Goal: Information Seeking & Learning: Learn about a topic

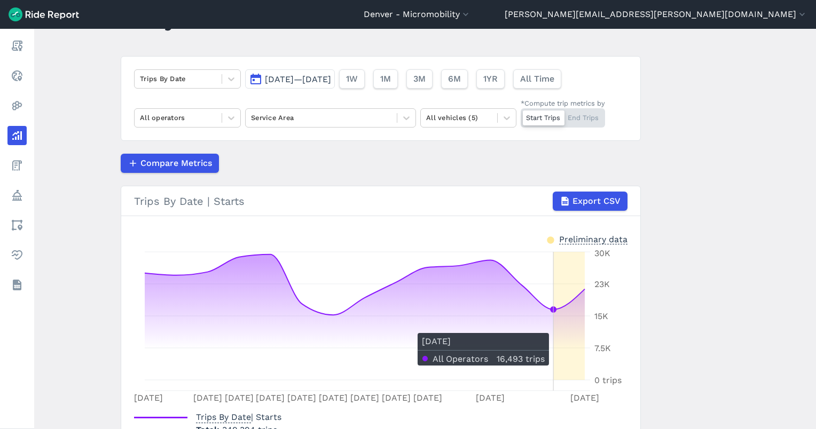
scroll to position [71, 0]
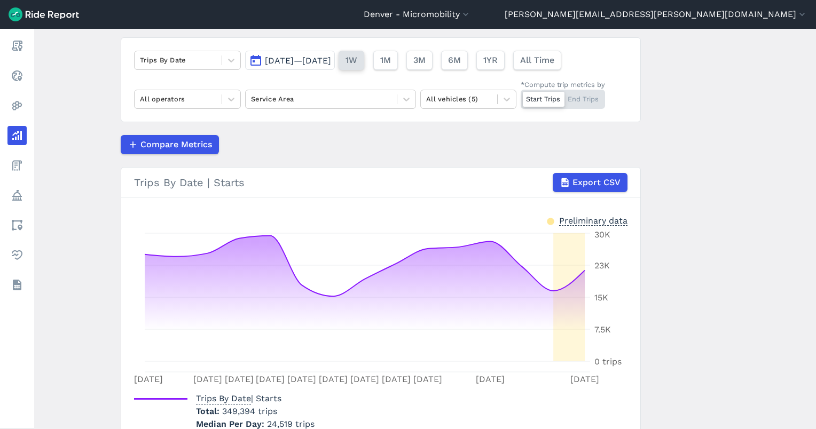
click at [364, 65] on button "1W" at bounding box center [351, 60] width 26 height 19
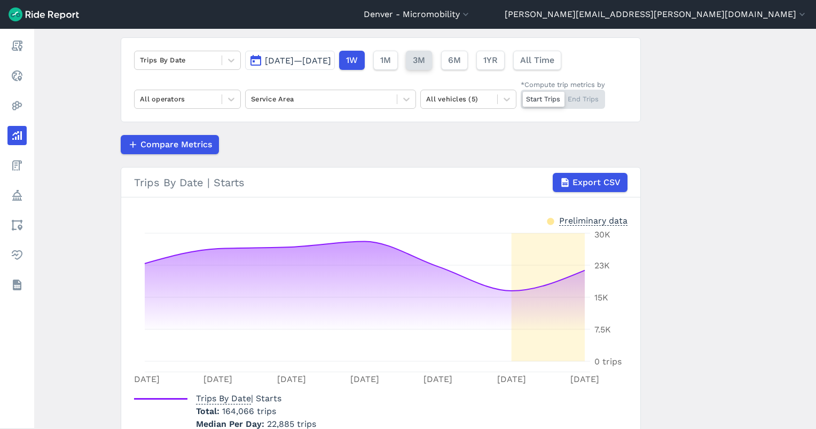
click at [432, 65] on button "3M" at bounding box center [419, 60] width 26 height 19
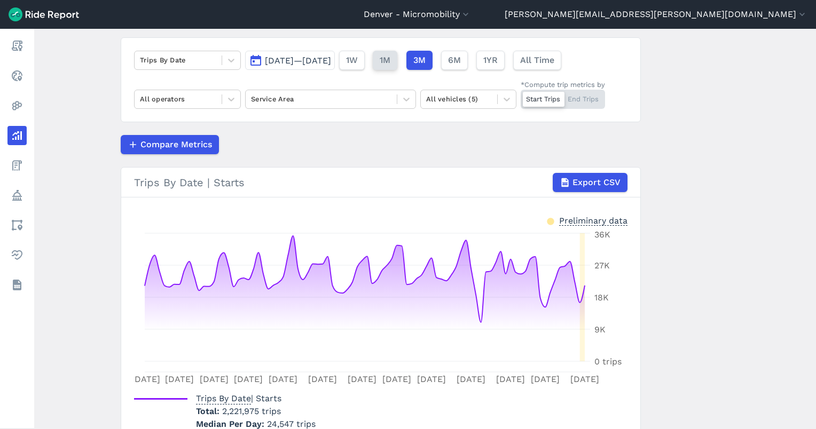
click at [397, 62] on button "1M" at bounding box center [385, 60] width 25 height 19
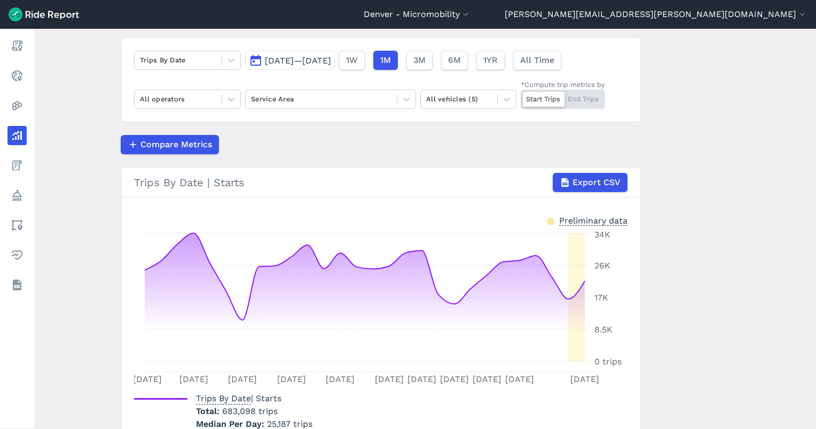
click at [318, 60] on span "[DATE]—[DATE]" at bounding box center [298, 61] width 66 height 10
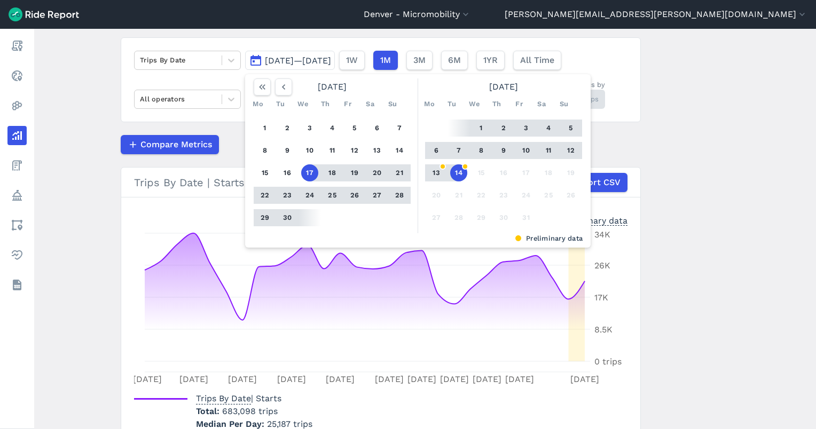
click at [459, 165] on button "14" at bounding box center [458, 172] width 17 height 17
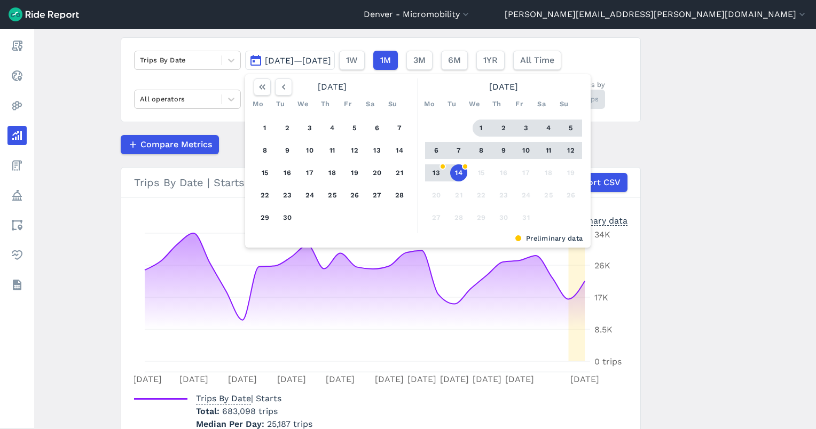
click at [479, 124] on button "1" at bounding box center [480, 128] width 17 height 17
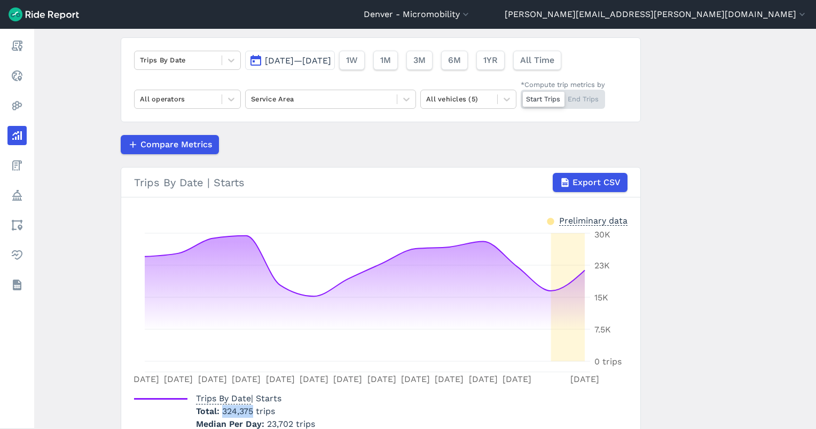
drag, startPoint x: 252, startPoint y: 406, endPoint x: 223, endPoint y: 407, distance: 29.4
click at [223, 407] on span "324,375 trips" at bounding box center [248, 411] width 53 height 10
copy span "324,375"
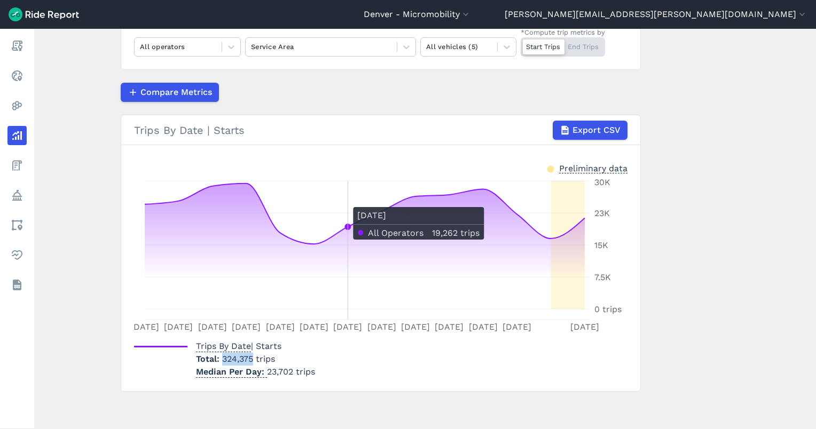
scroll to position [52, 0]
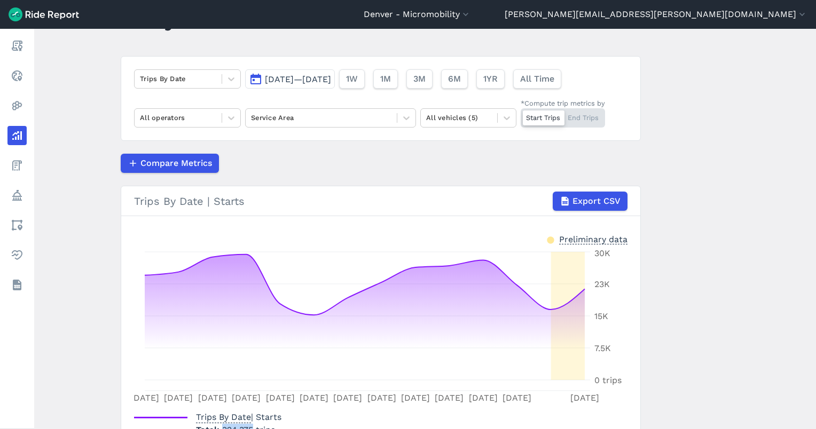
click at [325, 77] on span "[DATE]—[DATE]" at bounding box center [298, 79] width 66 height 10
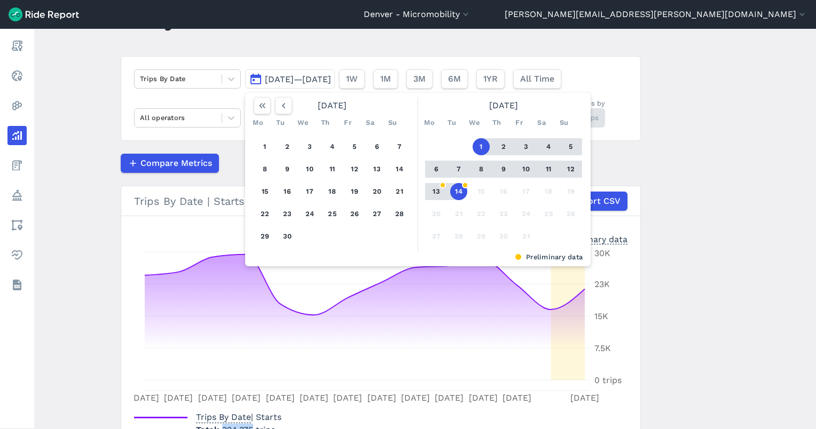
click at [459, 194] on button "14" at bounding box center [458, 191] width 17 height 17
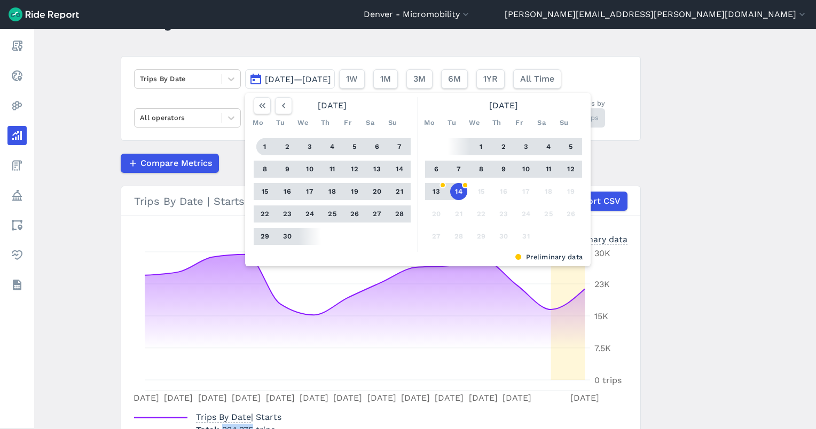
click at [266, 145] on button "1" at bounding box center [264, 146] width 17 height 17
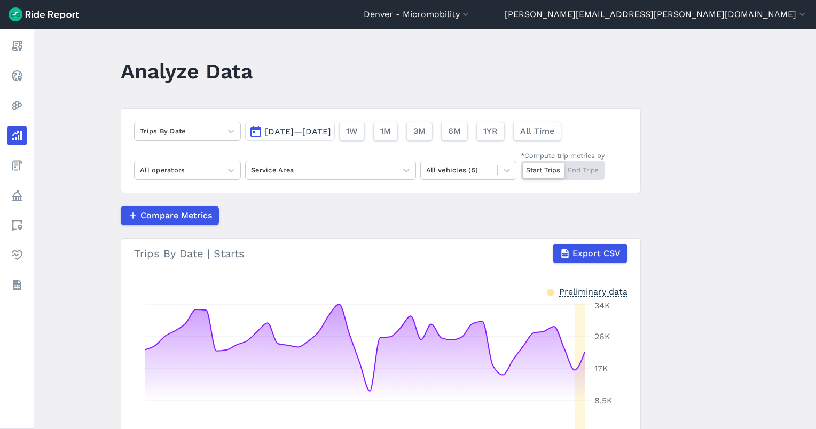
click at [293, 123] on button "[DATE]—[DATE]" at bounding box center [290, 131] width 90 height 19
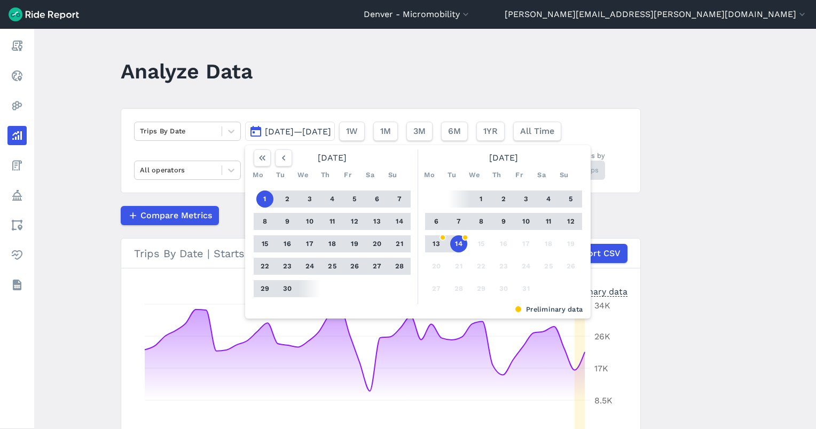
click at [274, 107] on main "Analyze Data Trips By Date [DATE]—[DATE] [DATE] Mo Tu We Th Fr Sa Su 1 2 3 4 5 …" at bounding box center [424, 229] width 781 height 400
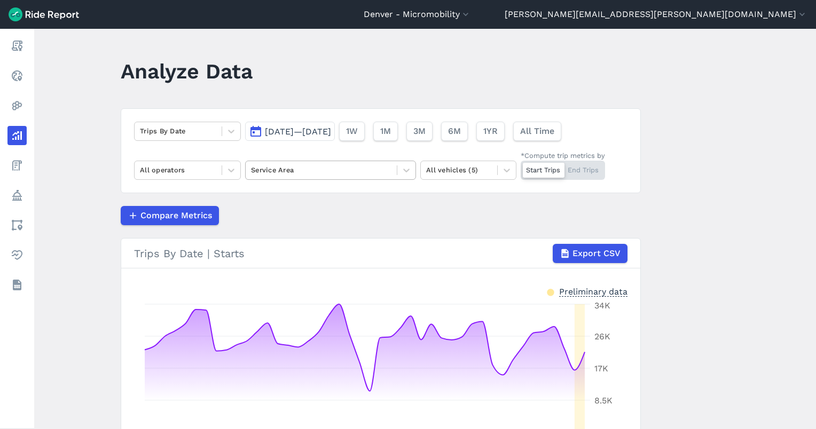
click at [284, 167] on div at bounding box center [321, 170] width 140 height 12
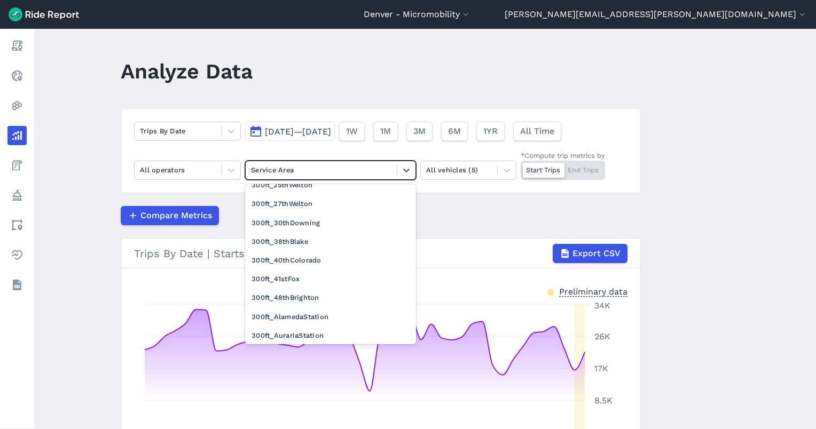
scroll to position [427, 0]
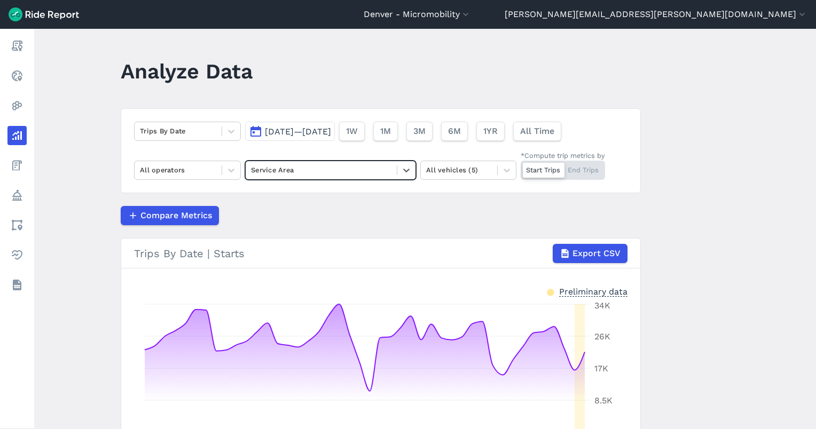
click at [335, 170] on div at bounding box center [321, 170] width 140 height 12
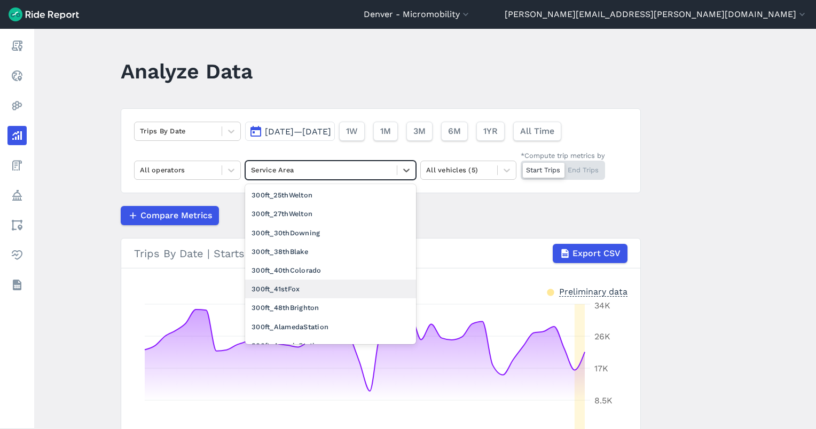
scroll to position [356, 0]
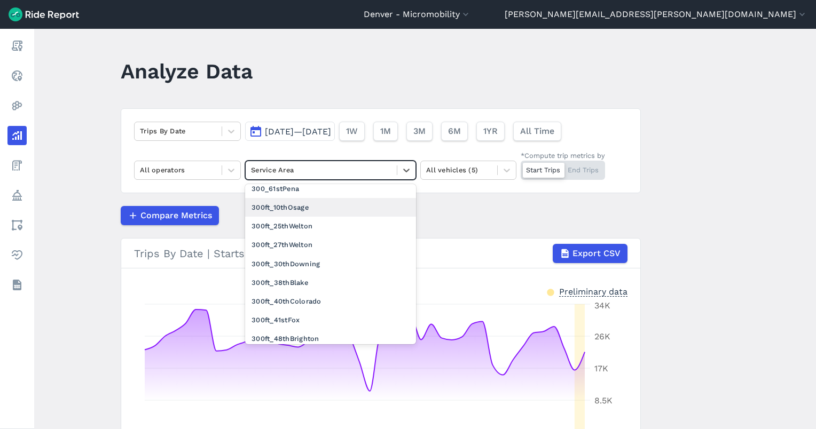
click at [346, 201] on div "300ft_10thOsage" at bounding box center [330, 207] width 171 height 19
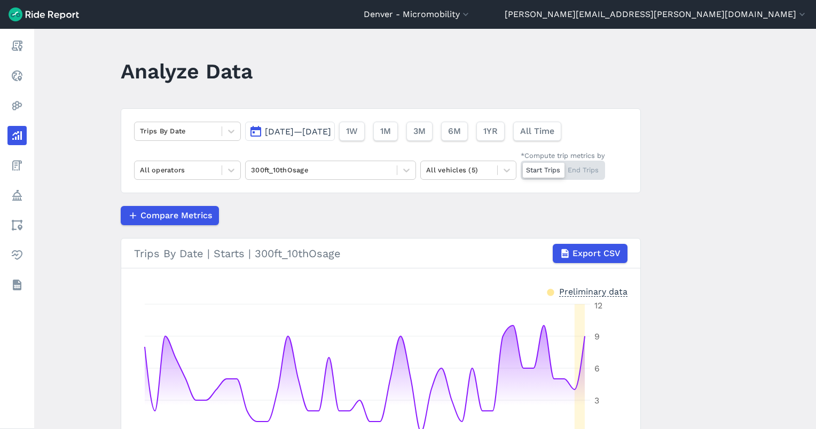
click at [598, 170] on div "Start Trips End Trips" at bounding box center [562, 170] width 84 height 19
click at [520, 168] on input "*Compute trip metrics by Start Trips End Trips" at bounding box center [520, 164] width 0 height 7
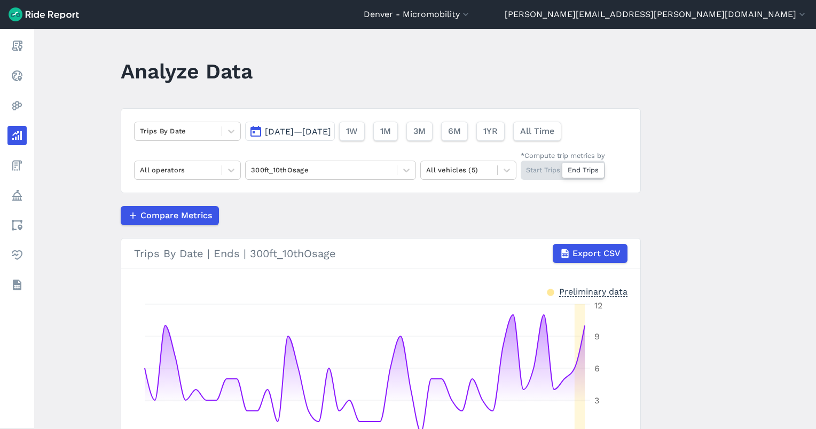
click at [554, 128] on button "All Time" at bounding box center [537, 131] width 48 height 19
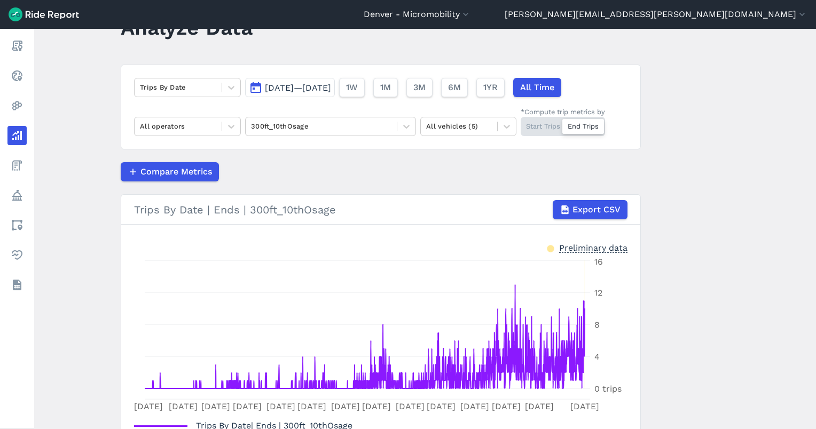
scroll to position [71, 0]
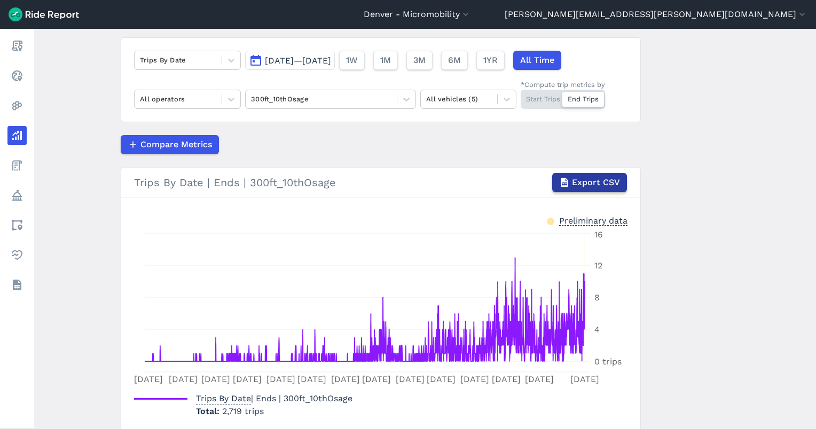
click at [576, 184] on span "Export CSV" at bounding box center [596, 182] width 48 height 13
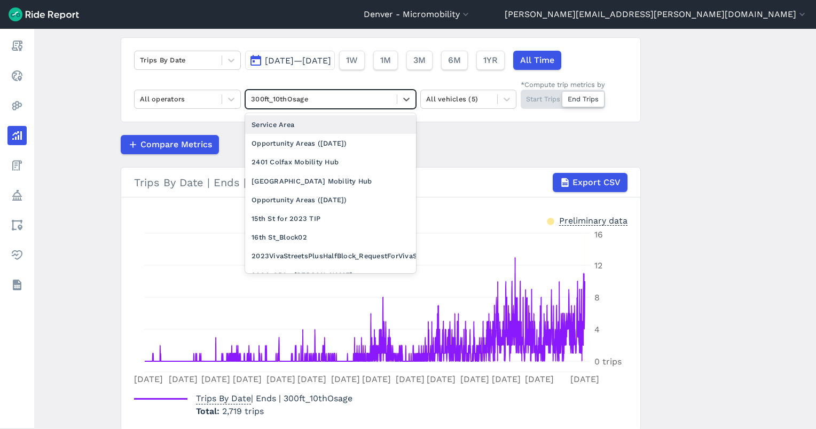
click at [302, 93] on div at bounding box center [321, 99] width 140 height 12
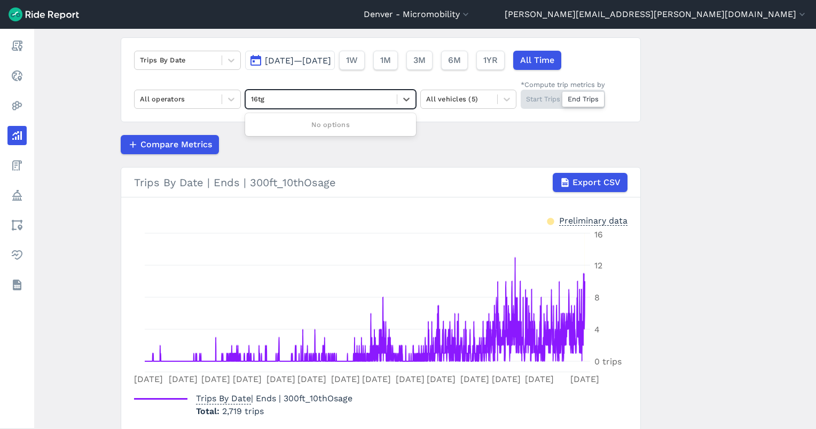
type input "16t"
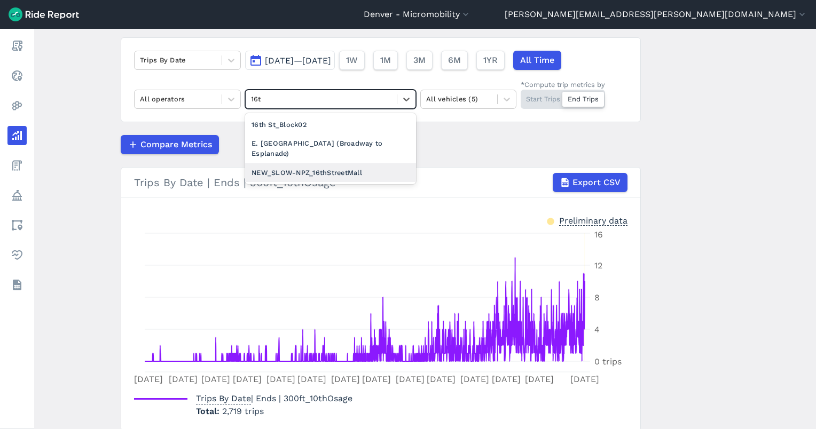
click at [299, 163] on div "NEW_SLOW-NPZ_16thStreetMall" at bounding box center [330, 172] width 171 height 19
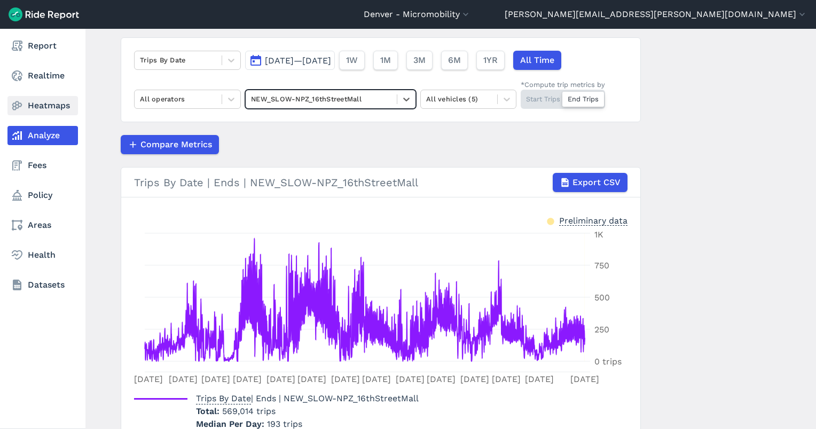
click at [33, 107] on link "Heatmaps" at bounding box center [42, 105] width 70 height 19
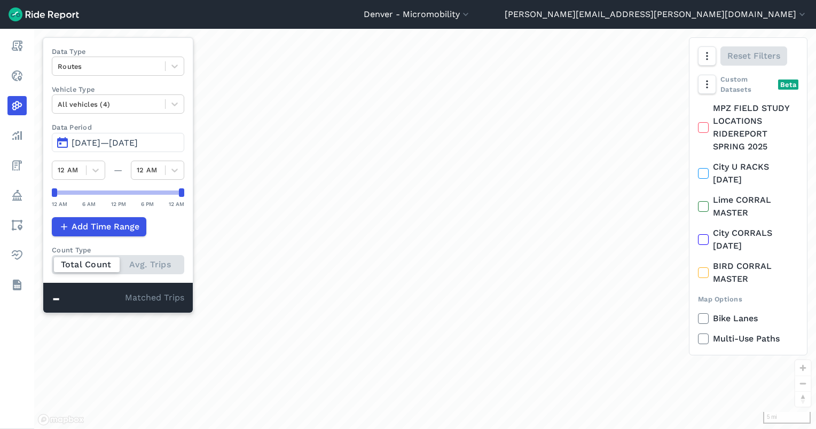
click at [115, 138] on span "[DATE]—[DATE]" at bounding box center [105, 143] width 66 height 10
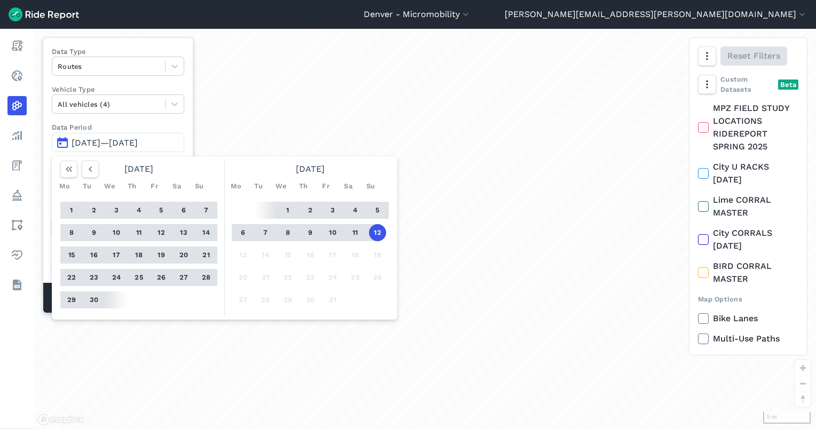
click at [376, 231] on button "12" at bounding box center [377, 232] width 17 height 17
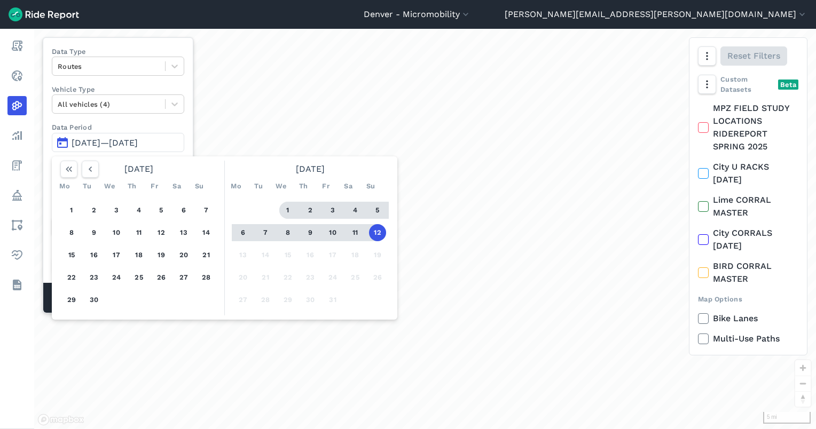
click at [286, 210] on button "1" at bounding box center [287, 210] width 17 height 17
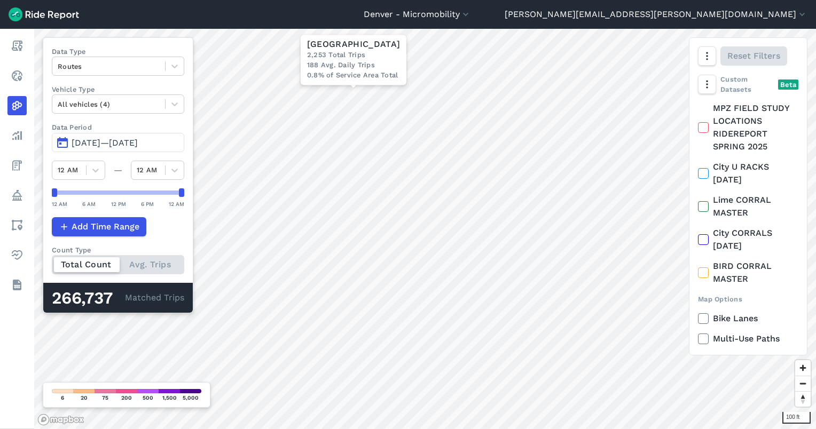
click at [250, 20] on div "Denver - Micromobility [GEOGRAPHIC_DATA] - [GEOGRAPHIC_DATA] [GEOGRAPHIC_DATA] …" at bounding box center [408, 214] width 816 height 429
click at [113, 64] on div at bounding box center [109, 66] width 102 height 12
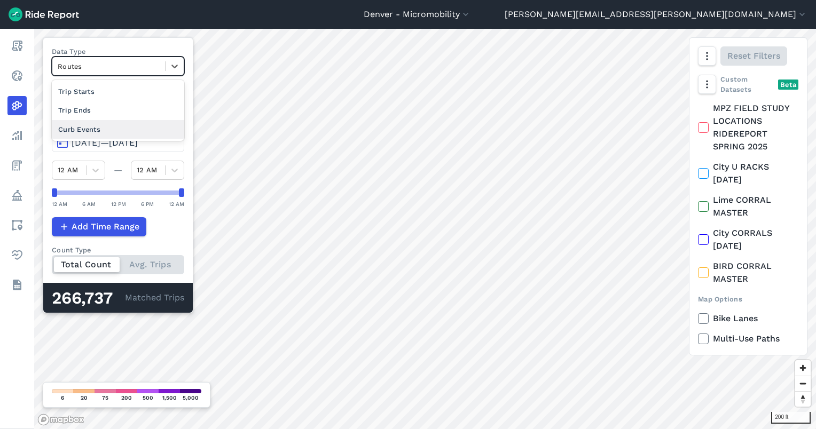
click at [108, 128] on div "Curb Events" at bounding box center [118, 129] width 132 height 19
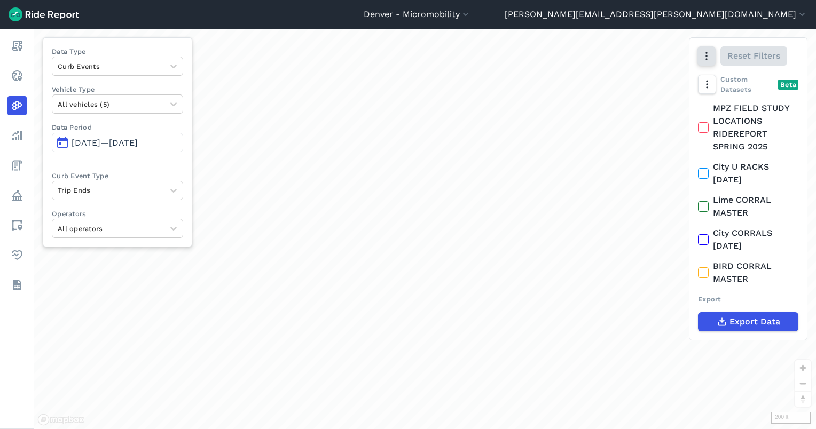
click at [704, 57] on icon "button" at bounding box center [706, 56] width 11 height 11
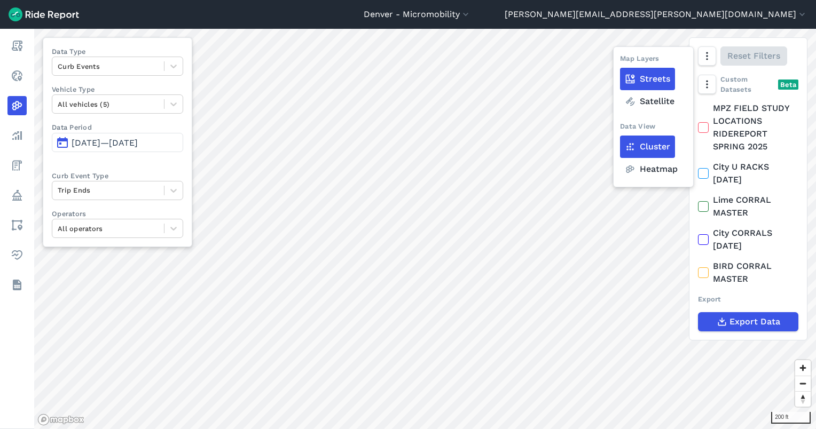
click at [633, 172] on icon at bounding box center [630, 169] width 11 height 11
click at [620, 60] on input "Heatmap" at bounding box center [620, 56] width 0 height 7
click at [100, 192] on div at bounding box center [108, 190] width 101 height 12
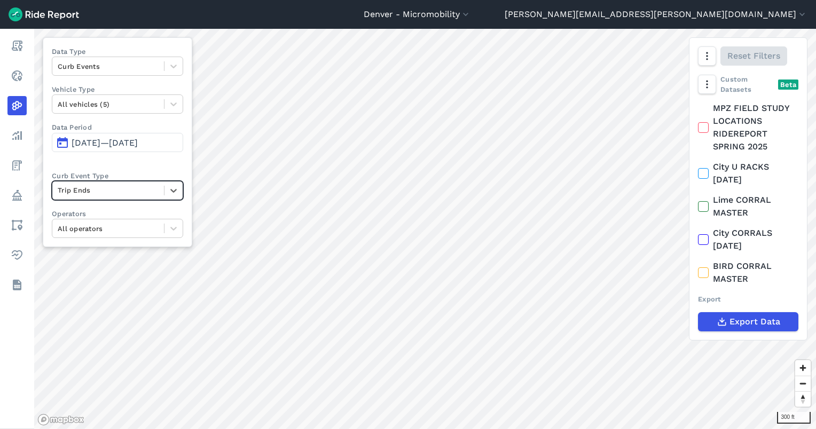
click at [100, 192] on div at bounding box center [108, 190] width 101 height 12
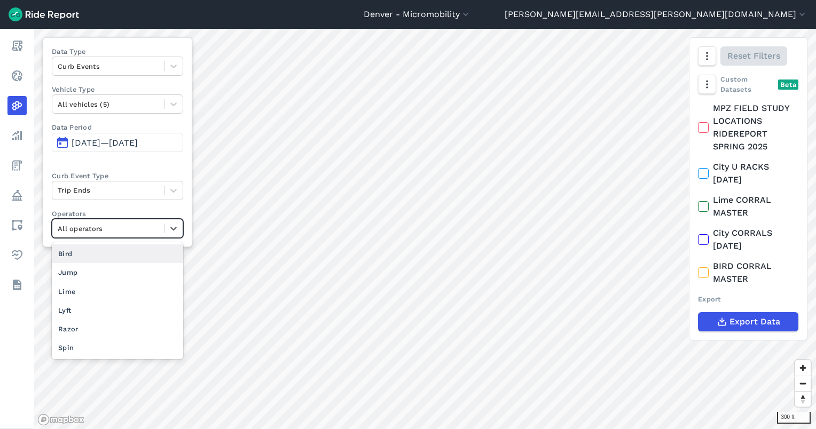
click at [112, 232] on div at bounding box center [108, 229] width 101 height 12
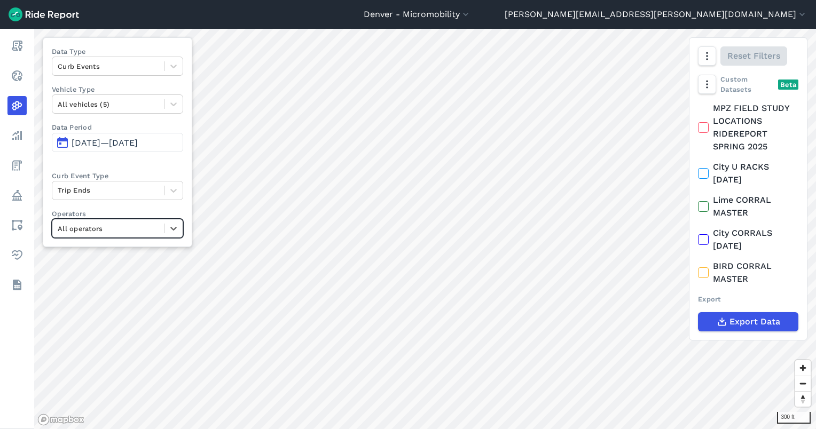
click at [112, 232] on div at bounding box center [108, 229] width 101 height 12
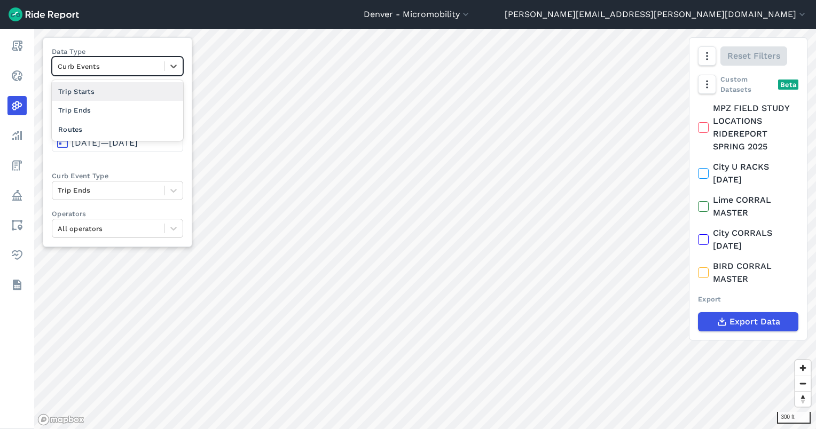
click at [91, 66] on div at bounding box center [108, 66] width 101 height 12
click at [92, 125] on div "Routes" at bounding box center [117, 129] width 131 height 19
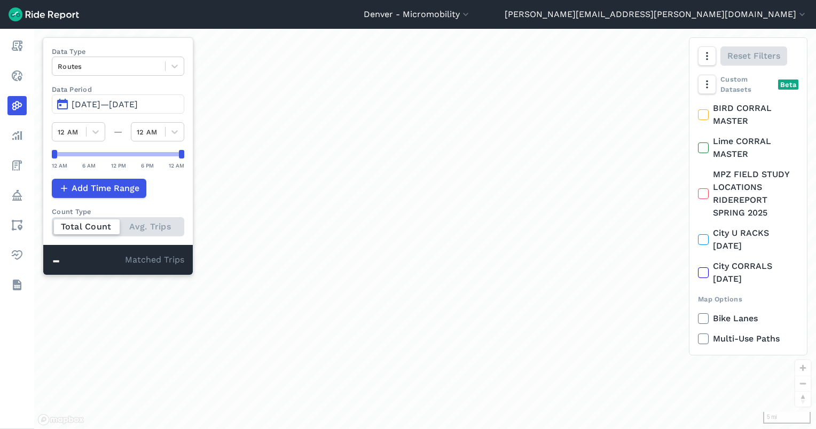
click at [98, 100] on span "Jul 15, 2025—Oct 13, 2025" at bounding box center [105, 104] width 66 height 10
click at [111, 100] on span "Jul 15, 2025—Oct 12, 2025" at bounding box center [105, 104] width 66 height 10
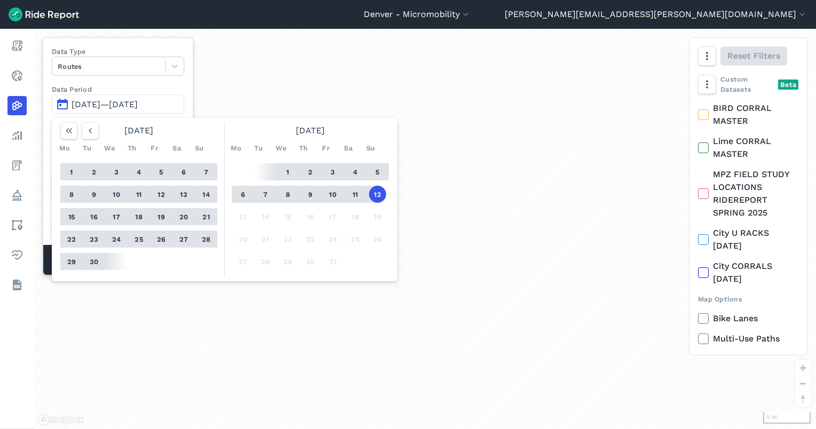
click at [379, 171] on button "5" at bounding box center [377, 171] width 17 height 17
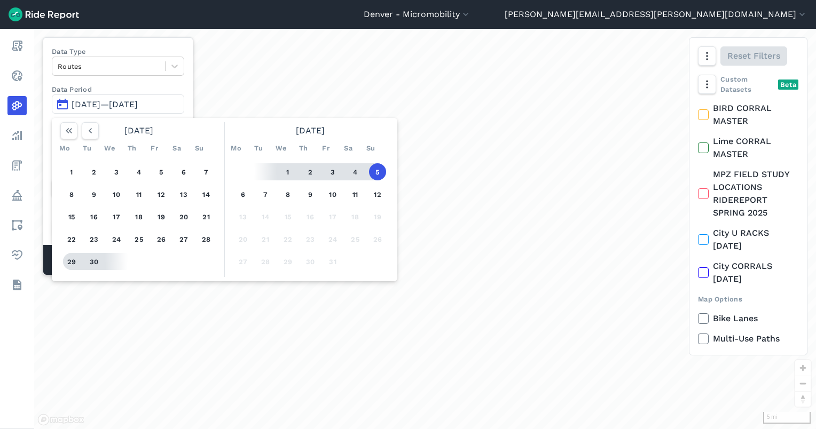
click at [71, 260] on button "29" at bounding box center [71, 261] width 17 height 17
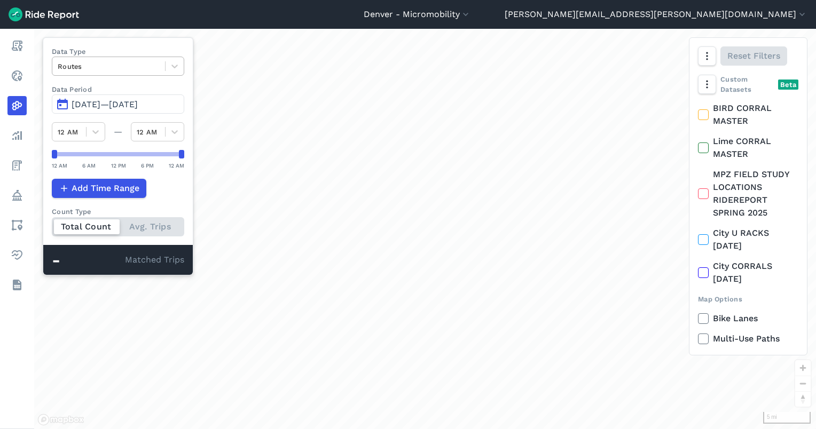
click at [94, 69] on div at bounding box center [109, 66] width 102 height 12
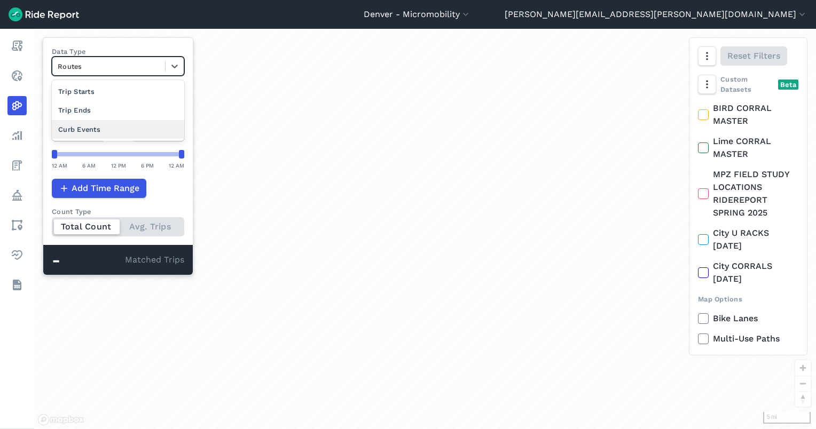
click at [93, 123] on div "Curb Events" at bounding box center [118, 129] width 132 height 19
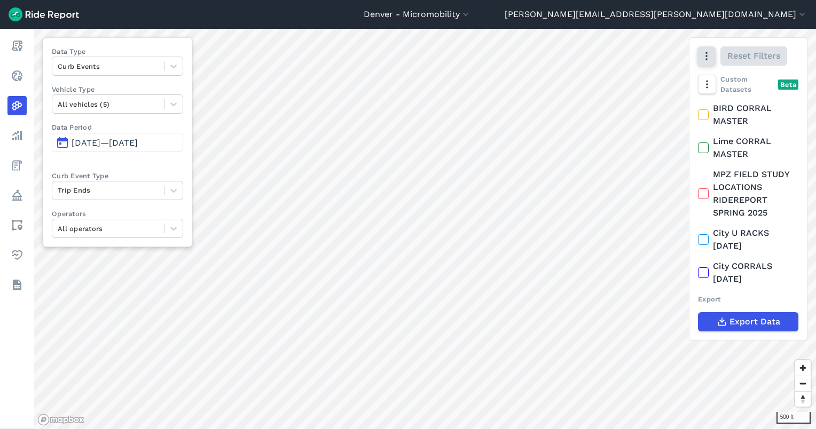
click at [711, 62] on button "button" at bounding box center [706, 55] width 18 height 19
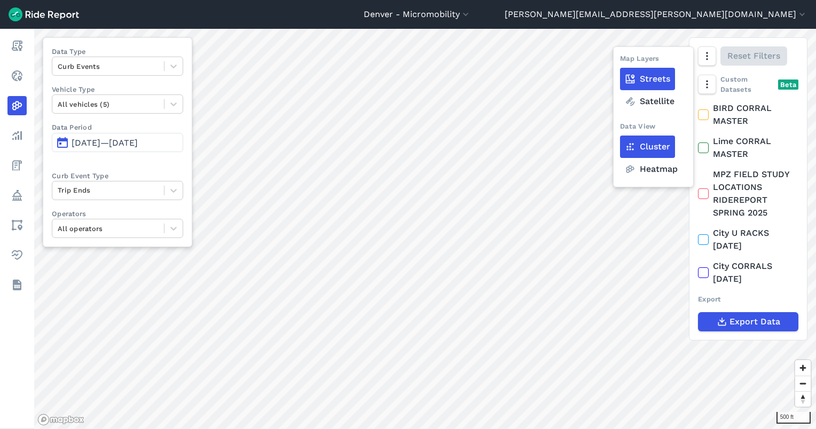
click at [641, 173] on label "Heatmap" at bounding box center [651, 169] width 62 height 22
click at [620, 60] on input "Heatmap" at bounding box center [620, 56] width 0 height 7
click at [122, 145] on span "Sep 29, 2025—Oct 5, 2025" at bounding box center [105, 143] width 66 height 10
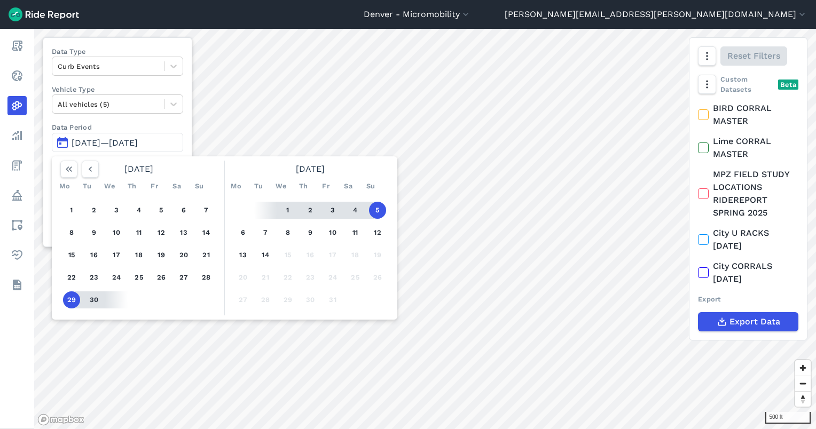
click at [380, 214] on button "5" at bounding box center [377, 210] width 17 height 17
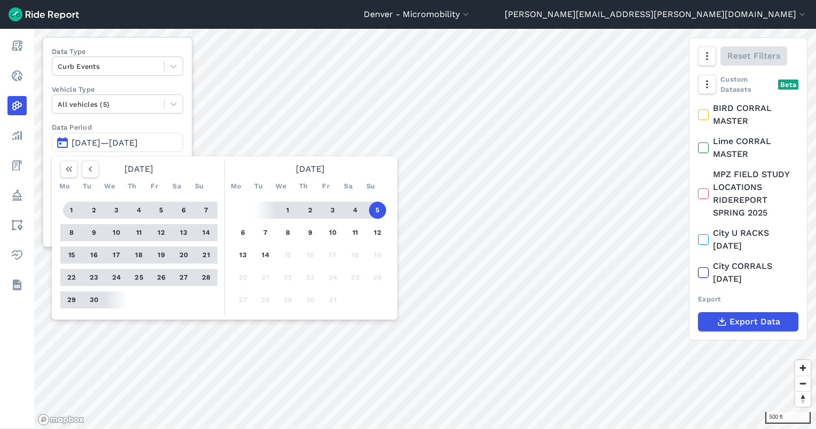
click at [66, 211] on button "1" at bounding box center [71, 210] width 17 height 17
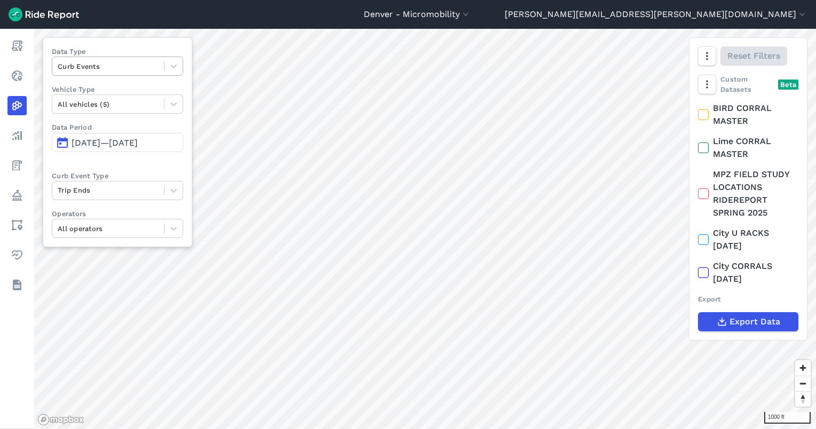
click at [126, 73] on div "Curb Events" at bounding box center [108, 66] width 112 height 17
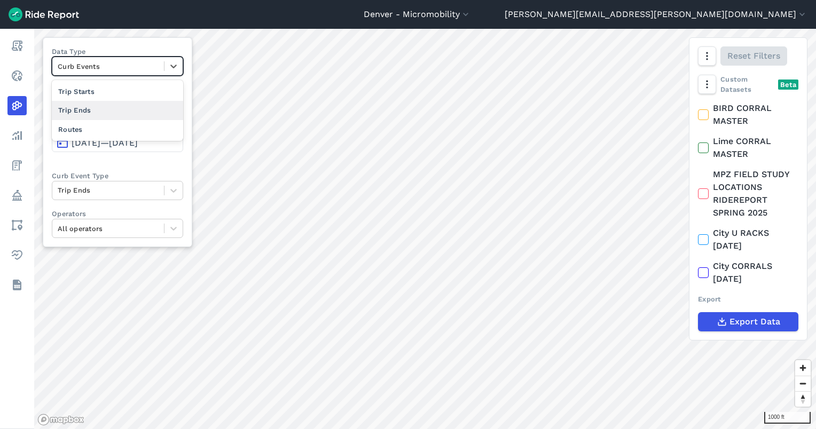
click at [108, 109] on div "Trip Ends" at bounding box center [117, 110] width 131 height 19
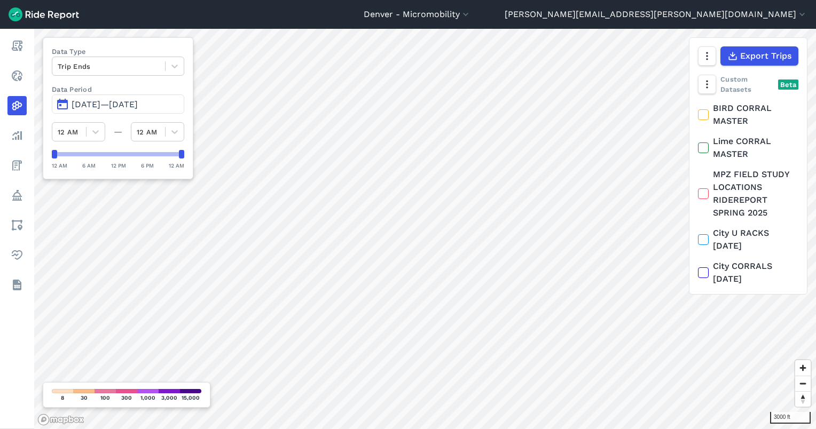
click at [138, 105] on span "Sep 1, 2025—Oct 5, 2025" at bounding box center [105, 104] width 66 height 10
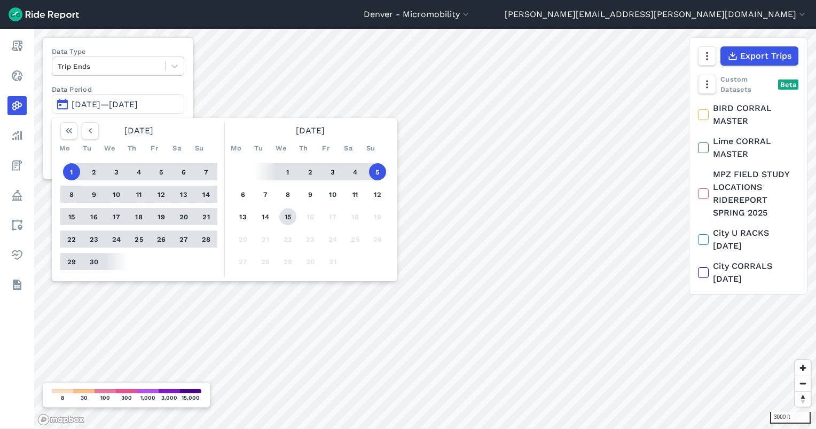
click at [287, 218] on button "15" at bounding box center [287, 216] width 17 height 17
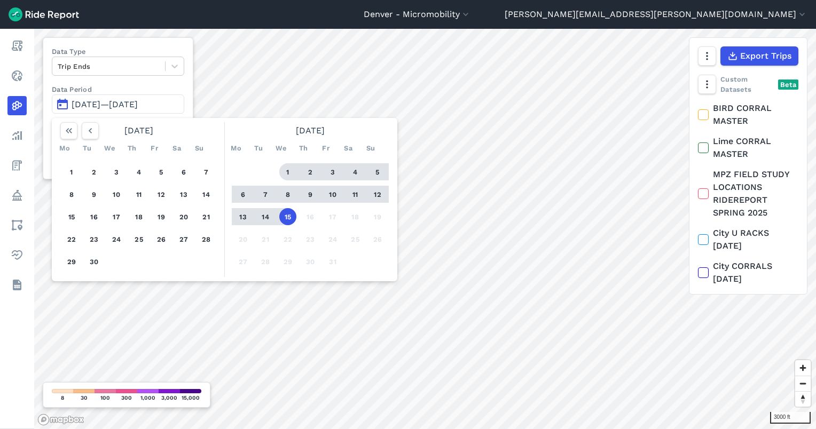
click at [293, 168] on button "1" at bounding box center [287, 171] width 17 height 17
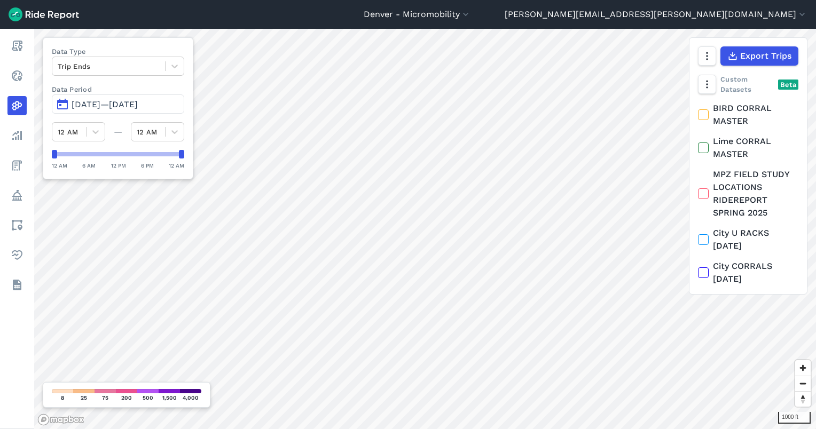
click at [138, 108] on span "Oct 1, 2025—Oct 15, 2025" at bounding box center [105, 104] width 66 height 10
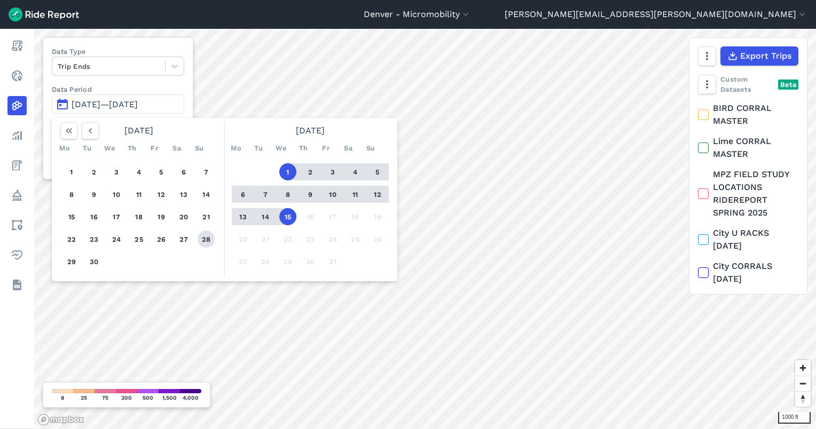
click at [203, 237] on button "28" at bounding box center [206, 239] width 17 height 17
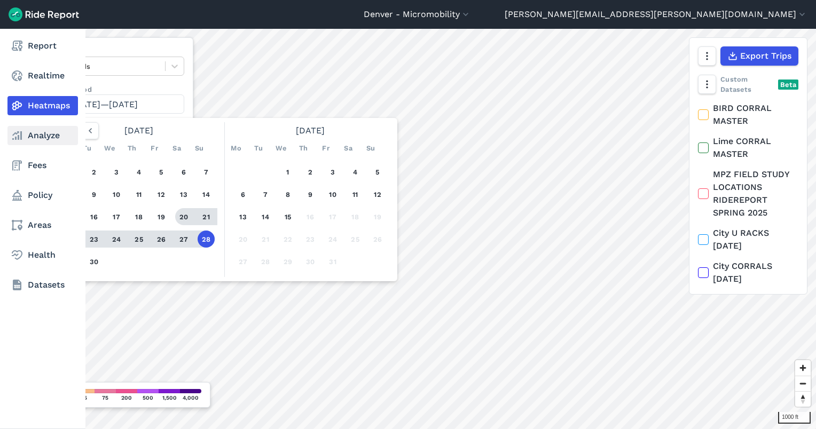
drag, startPoint x: 12, startPoint y: 129, endPoint x: 73, endPoint y: 131, distance: 60.9
click at [12, 129] on icon at bounding box center [17, 135] width 13 height 13
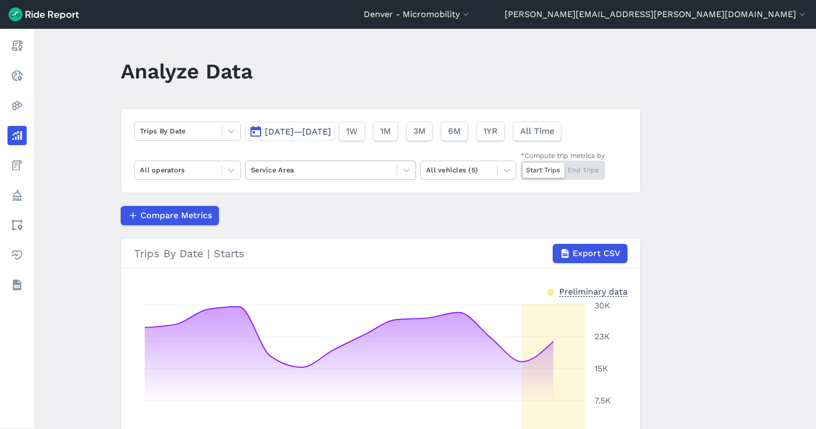
click at [328, 173] on div at bounding box center [321, 170] width 140 height 12
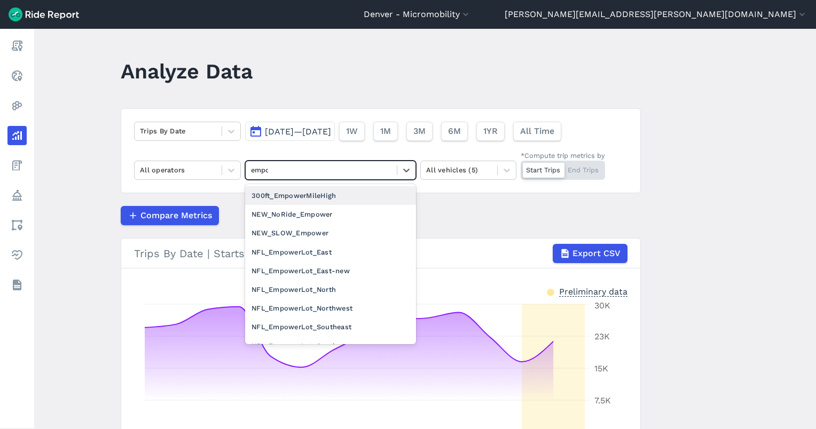
type input "empower"
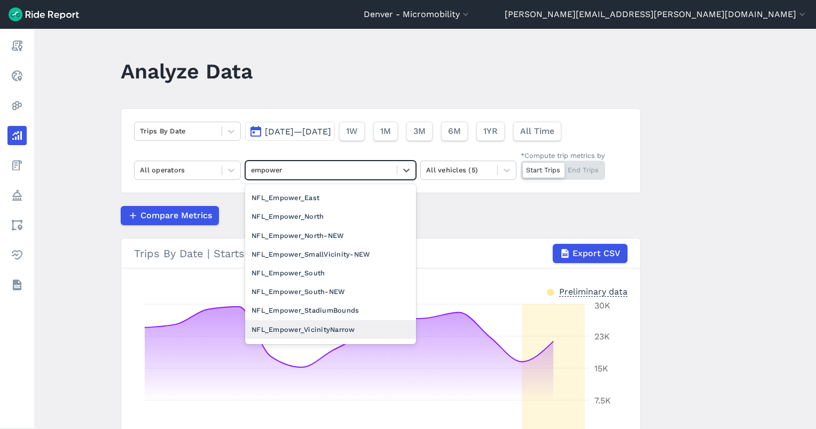
scroll to position [167, 0]
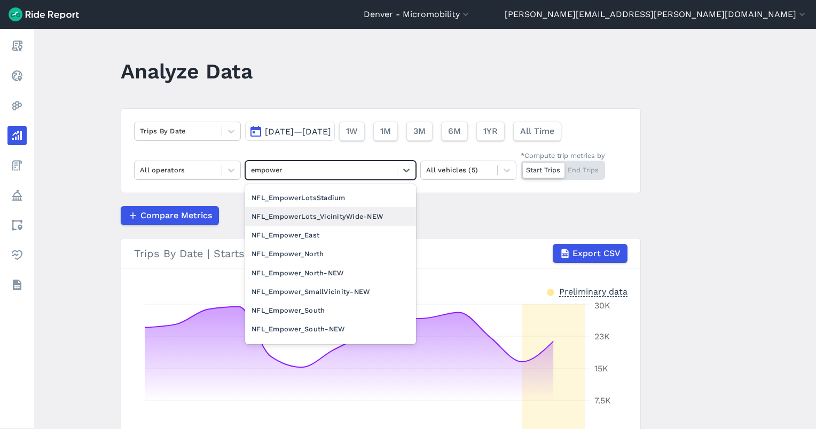
click at [362, 214] on div "NFL_EmpowerLots_VicinityWide-NEW" at bounding box center [330, 216] width 171 height 19
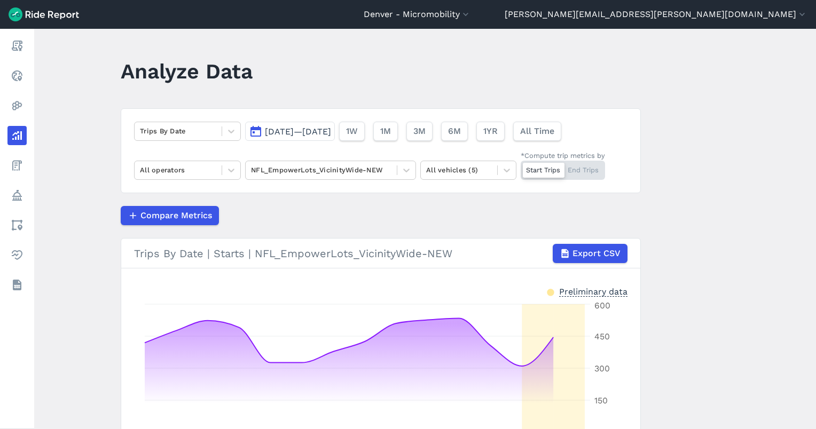
click at [594, 168] on div "Start Trips End Trips" at bounding box center [562, 170] width 84 height 19
click at [520, 168] on input "*Compute trip metrics by Start Trips End Trips" at bounding box center [520, 164] width 0 height 7
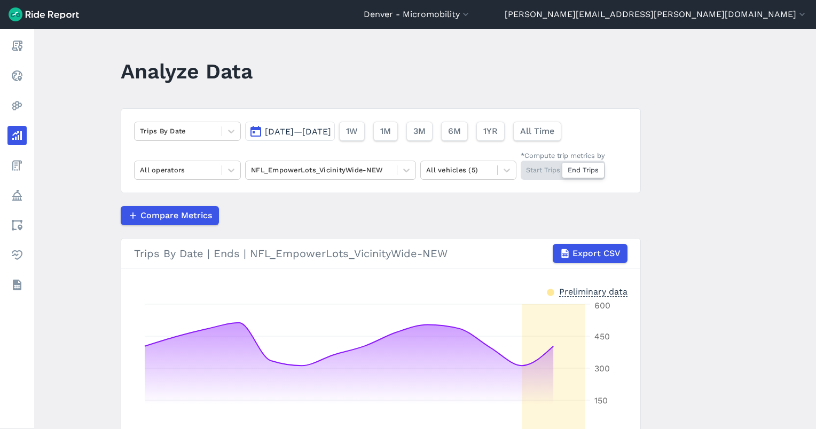
click at [331, 130] on span "Oct 1, 2025—Oct 15, 2025" at bounding box center [298, 132] width 66 height 10
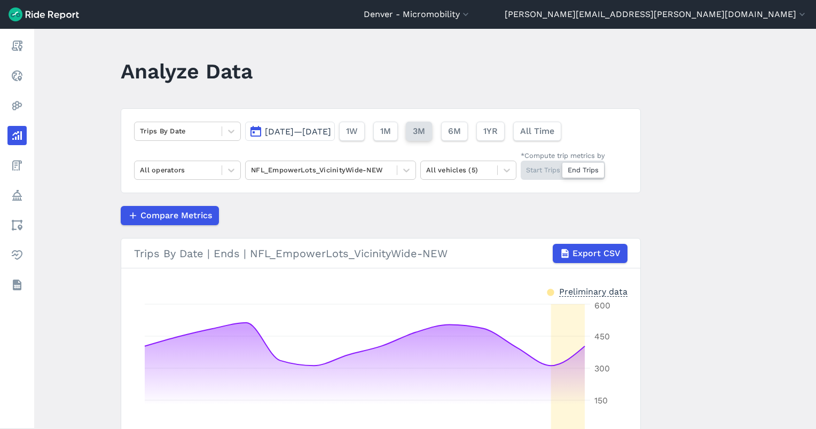
click at [425, 128] on span "3M" at bounding box center [419, 131] width 12 height 13
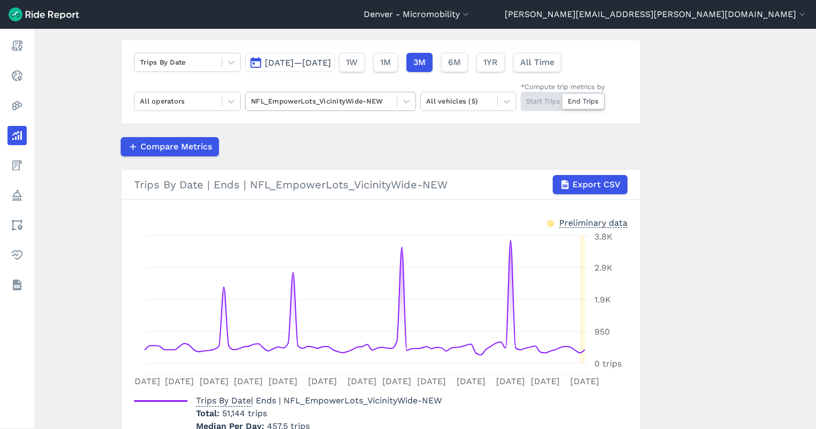
scroll to position [52, 0]
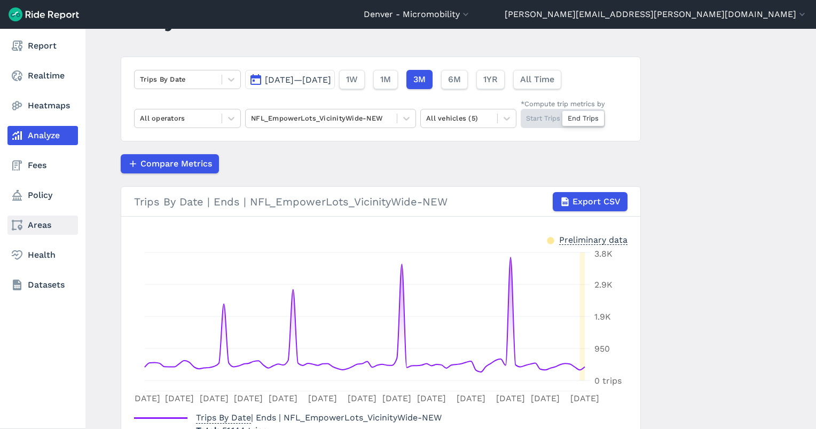
click at [39, 223] on link "Areas" at bounding box center [42, 225] width 70 height 19
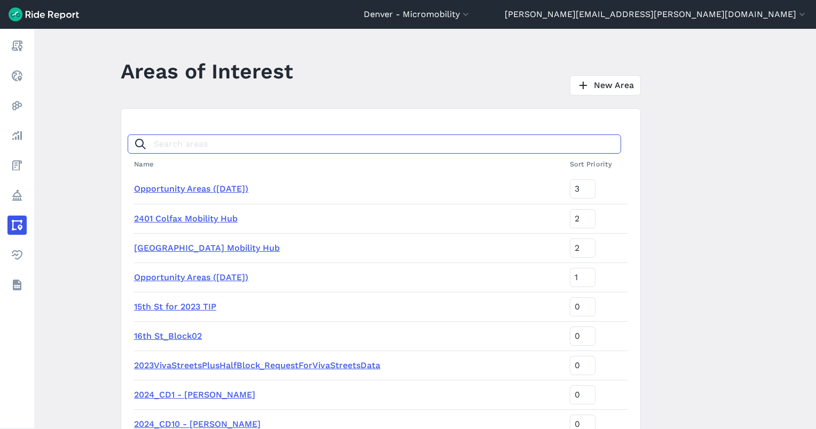
click at [316, 145] on input "Search areas" at bounding box center [374, 144] width 493 height 19
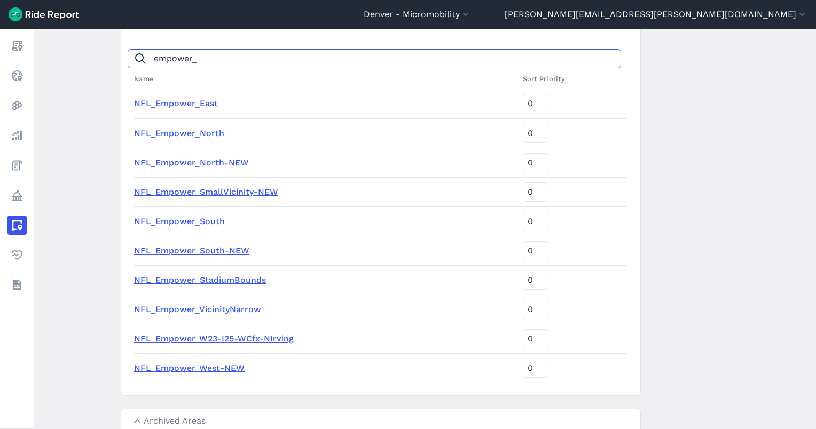
scroll to position [127, 0]
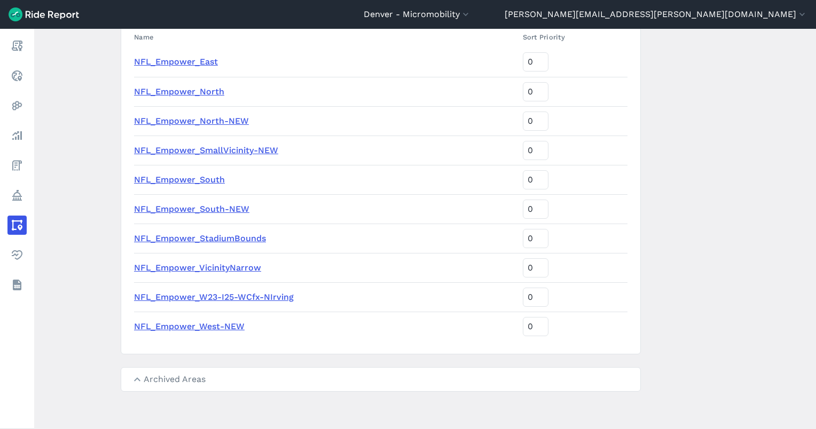
type input "empower_"
click at [220, 267] on link "NFL_Empower_VicinityNarrow" at bounding box center [197, 268] width 127 height 10
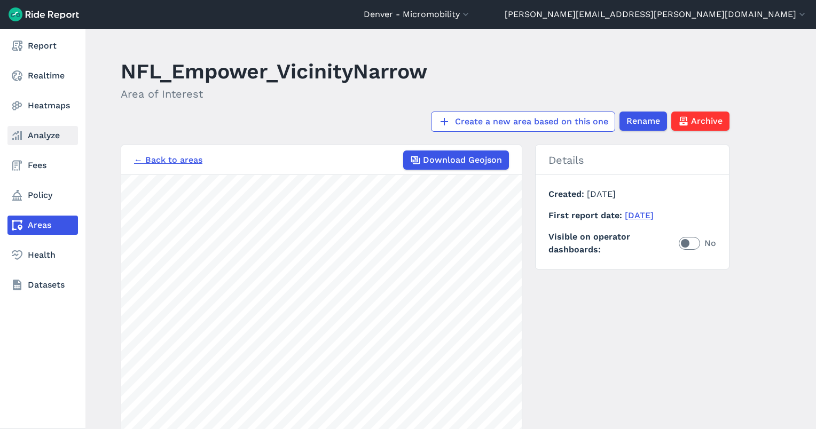
click at [23, 136] on link "Analyze" at bounding box center [42, 135] width 70 height 19
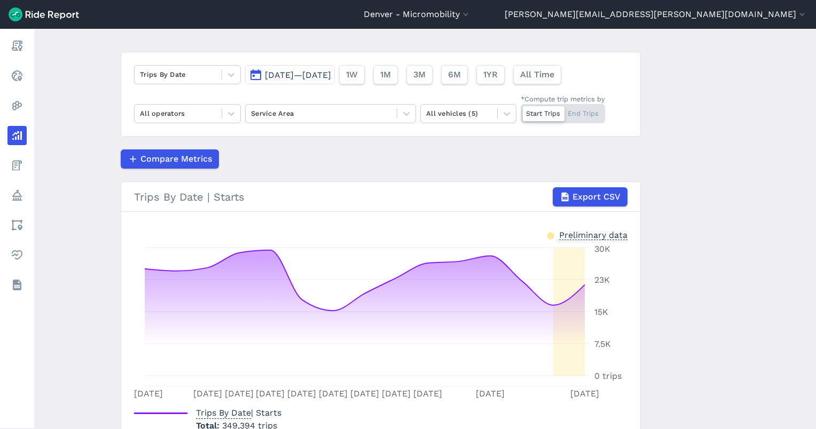
scroll to position [71, 0]
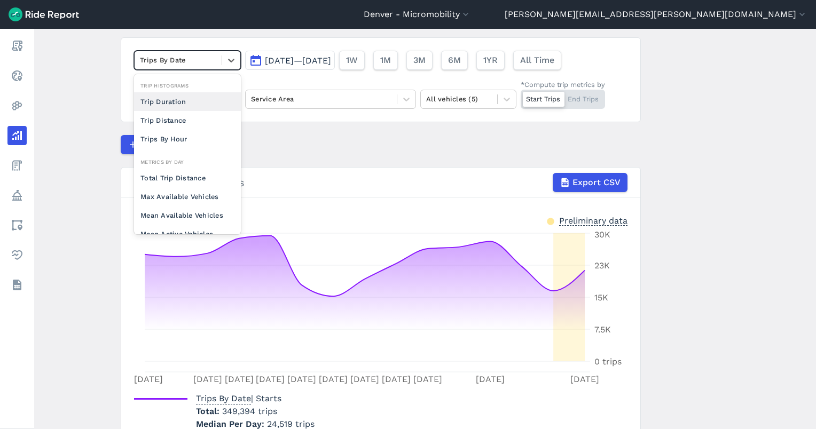
click at [169, 53] on div "Trips By Date" at bounding box center [178, 60] width 87 height 17
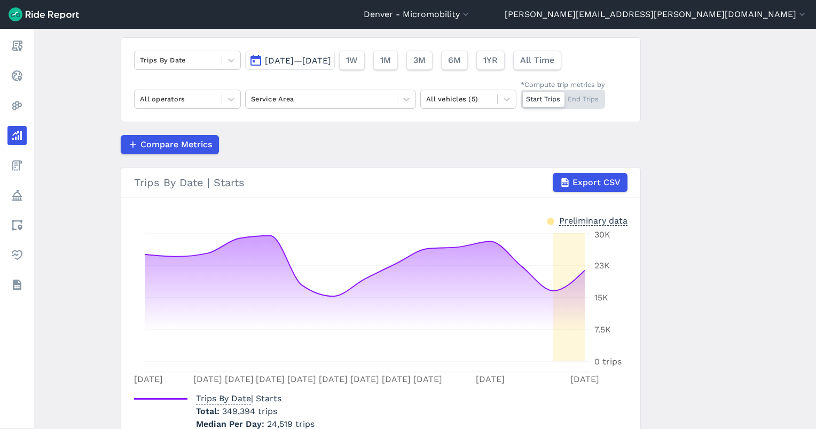
click at [271, 111] on div "Trips By Date Sep 30, 2025—Oct 14, 2025 1W 1M 3M 6M 1YR All Time All operators …" at bounding box center [381, 79] width 520 height 85
click at [275, 102] on div at bounding box center [321, 99] width 140 height 12
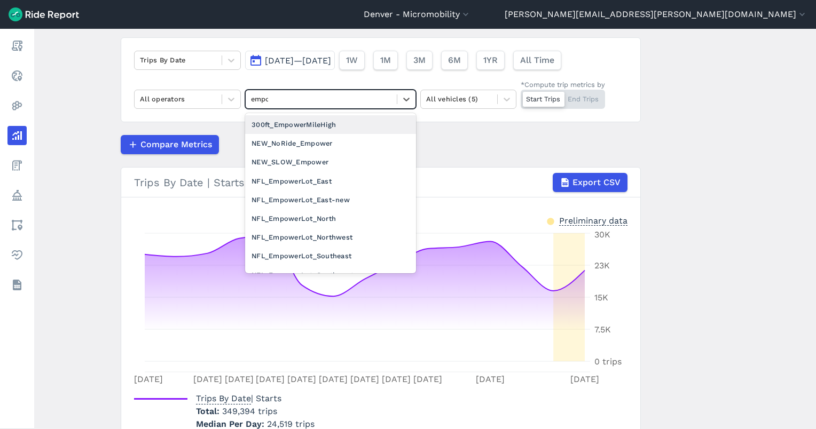
type input "empower"
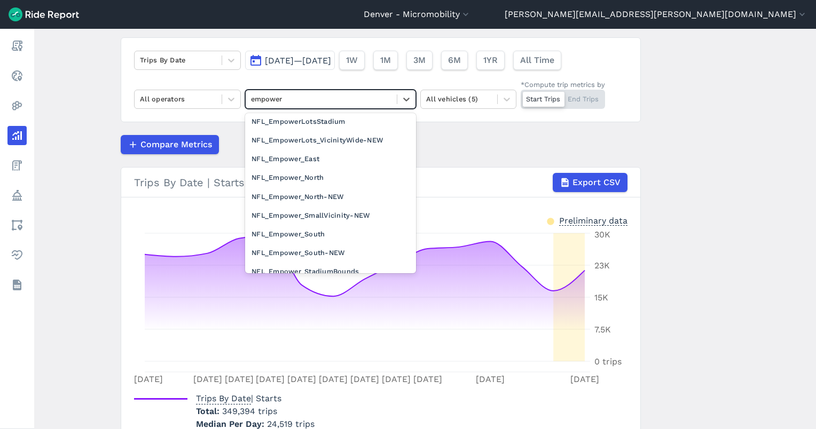
scroll to position [214, 0]
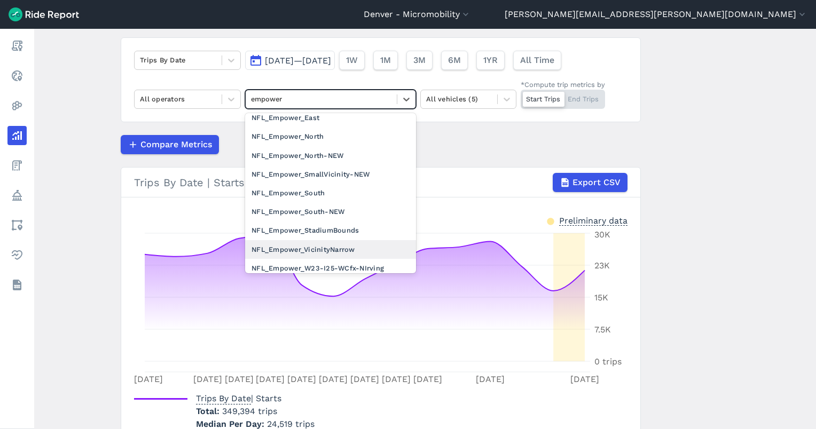
click at [357, 248] on div "NFL_Empower_VicinityNarrow" at bounding box center [330, 249] width 171 height 19
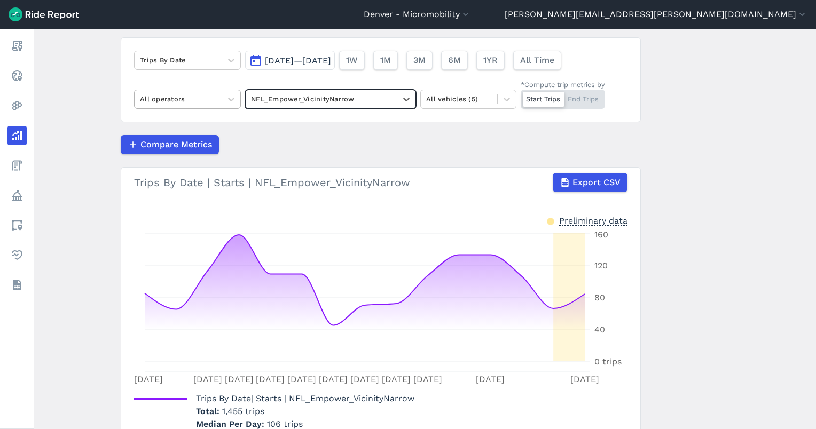
click at [182, 103] on div at bounding box center [178, 99] width 76 height 12
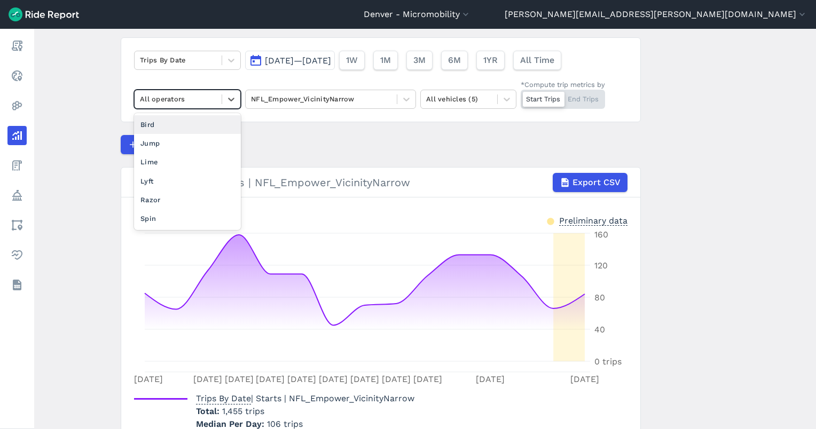
click at [184, 98] on div at bounding box center [178, 99] width 76 height 12
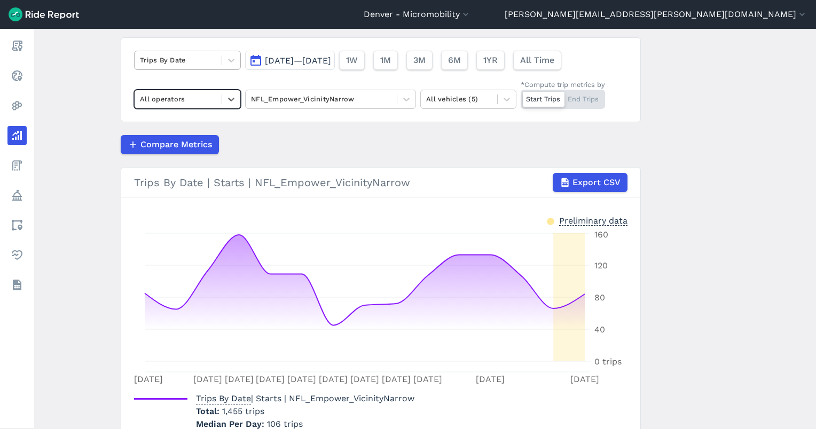
click at [185, 57] on div at bounding box center [178, 60] width 76 height 12
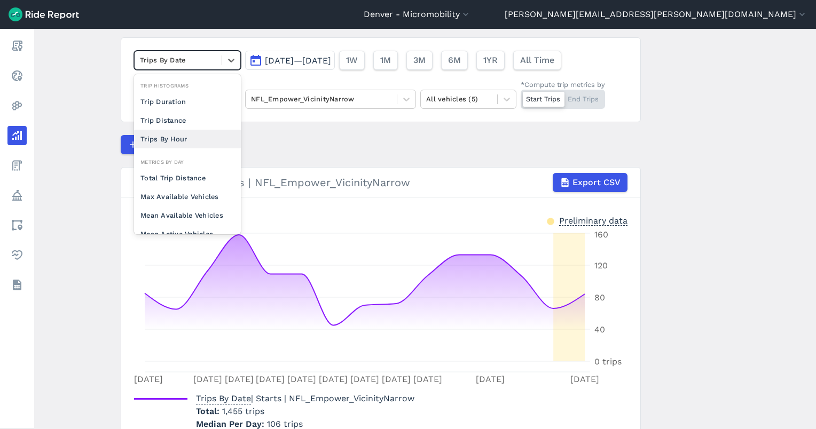
click at [191, 132] on div "Trips By Hour" at bounding box center [187, 139] width 107 height 19
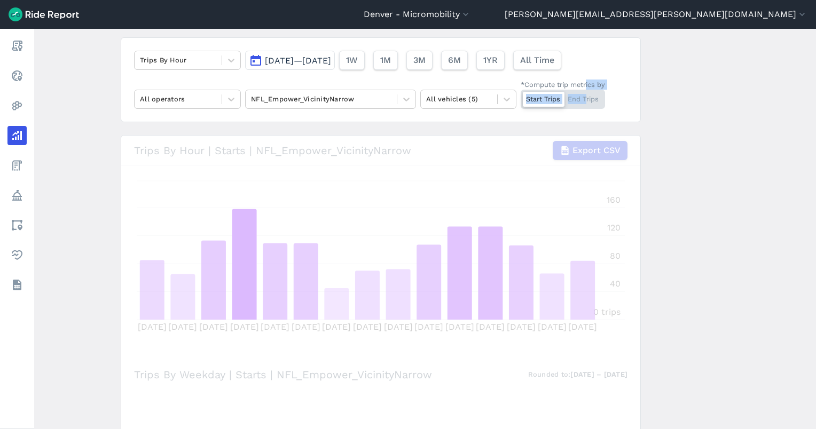
click at [586, 90] on label "*Compute trip metrics by Start Trips End Trips" at bounding box center [562, 94] width 84 height 29
click at [578, 93] on div "Start Trips End Trips" at bounding box center [562, 99] width 84 height 19
click at [520, 93] on input "*Compute trip metrics by Start Trips End Trips" at bounding box center [520, 93] width 0 height 7
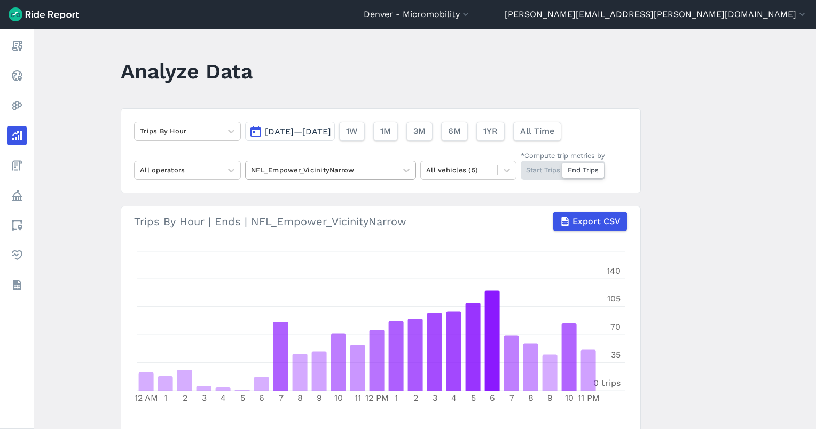
click at [285, 171] on div at bounding box center [321, 170] width 140 height 12
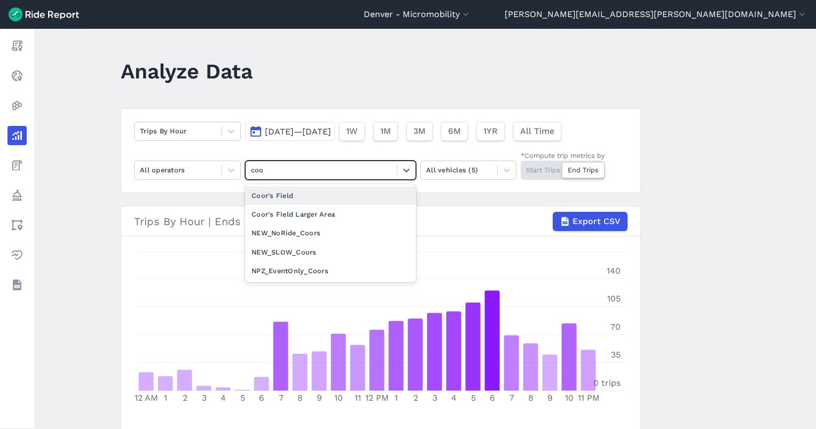
type input "coor"
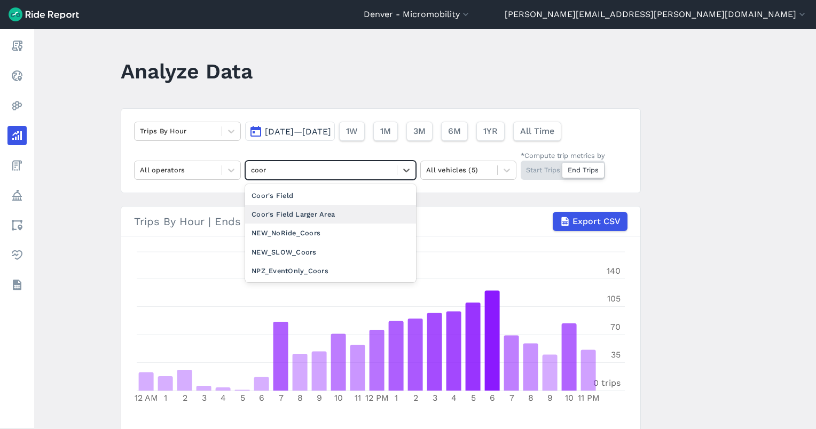
click at [301, 216] on div "Coor's Field Larger Area" at bounding box center [330, 214] width 171 height 19
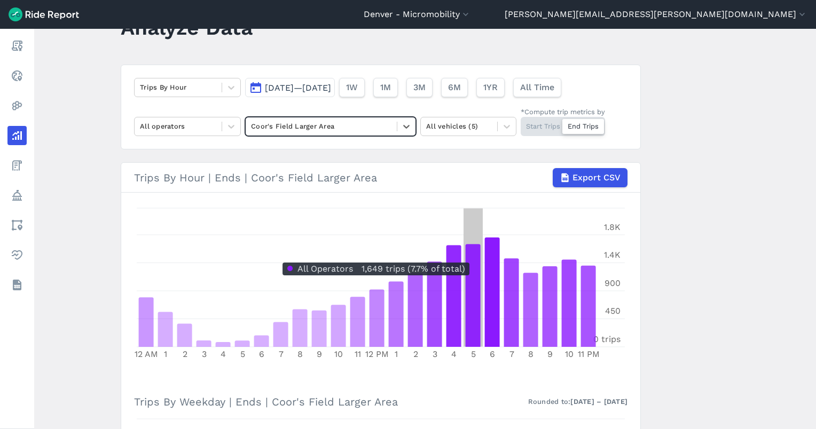
scroll to position [30, 0]
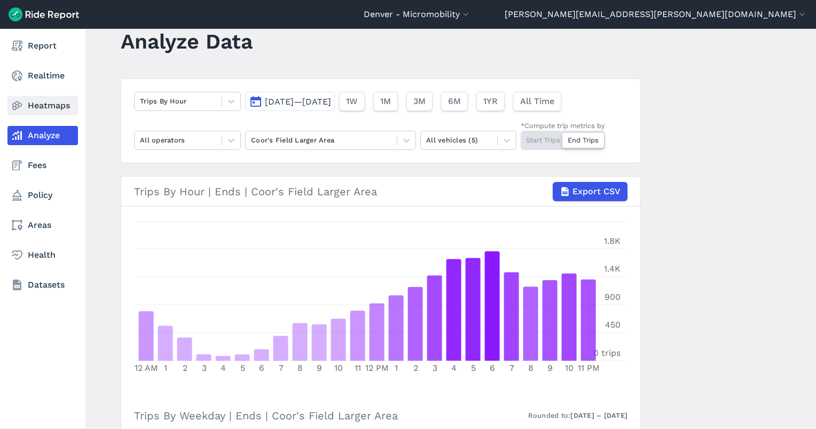
click at [26, 107] on link "Heatmaps" at bounding box center [42, 105] width 70 height 19
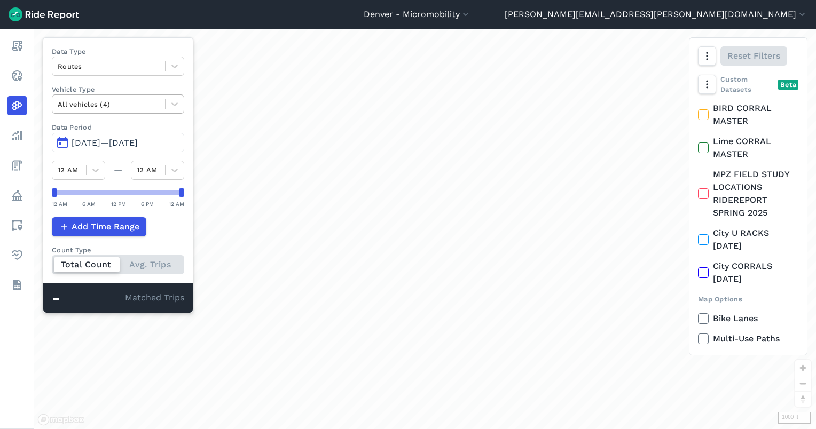
click at [113, 104] on div at bounding box center [109, 104] width 102 height 12
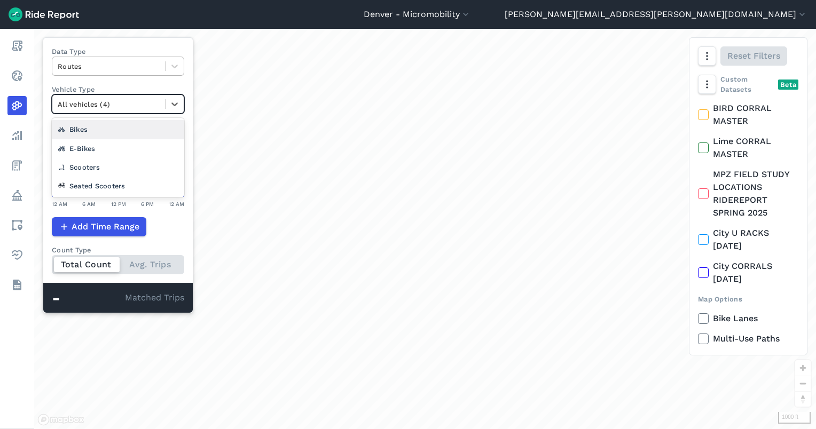
click at [110, 69] on div at bounding box center [109, 66] width 102 height 12
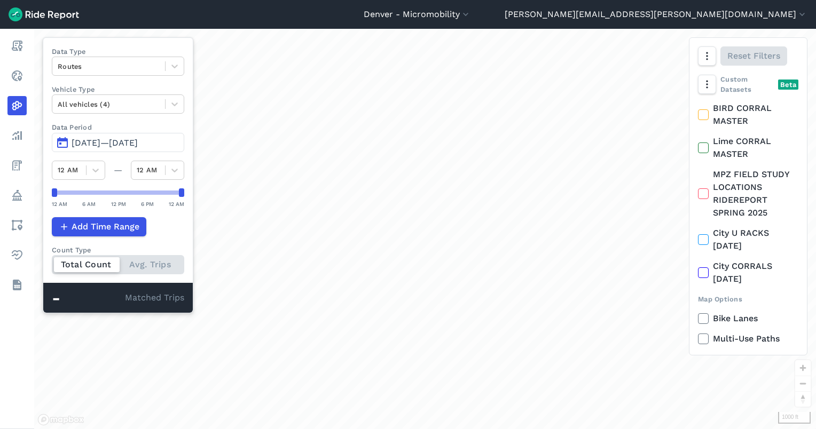
drag, startPoint x: 426, startPoint y: 130, endPoint x: 484, endPoint y: 160, distance: 64.7
click at [425, 130] on div "loading" at bounding box center [424, 229] width 781 height 400
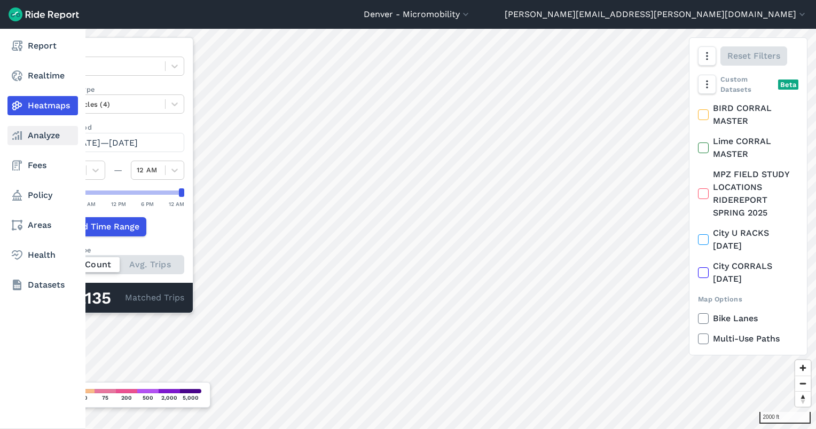
drag, startPoint x: 26, startPoint y: 137, endPoint x: 49, endPoint y: 128, distance: 24.0
click at [26, 137] on link "Analyze" at bounding box center [42, 135] width 70 height 19
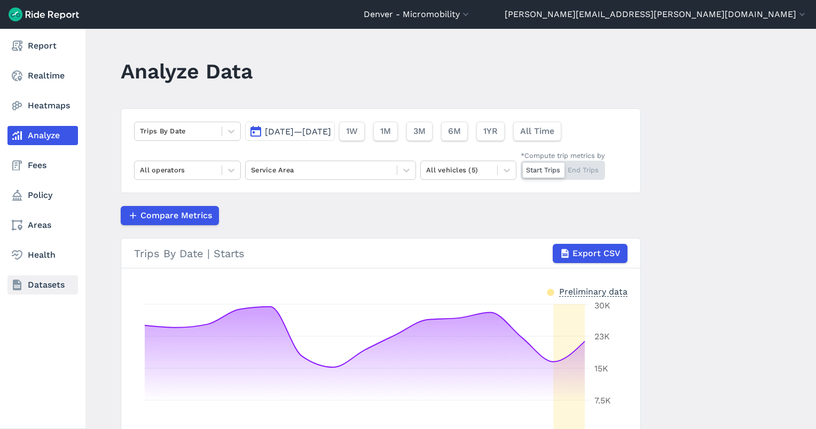
click at [53, 283] on link "Datasets" at bounding box center [42, 284] width 70 height 19
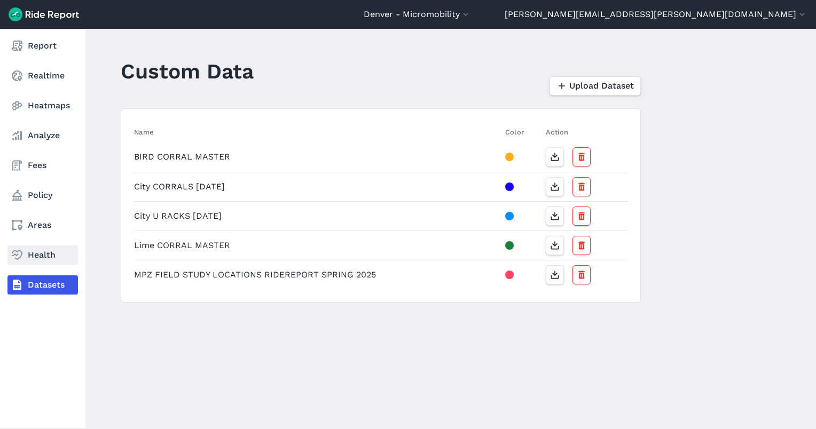
click at [28, 247] on link "Health" at bounding box center [42, 255] width 70 height 19
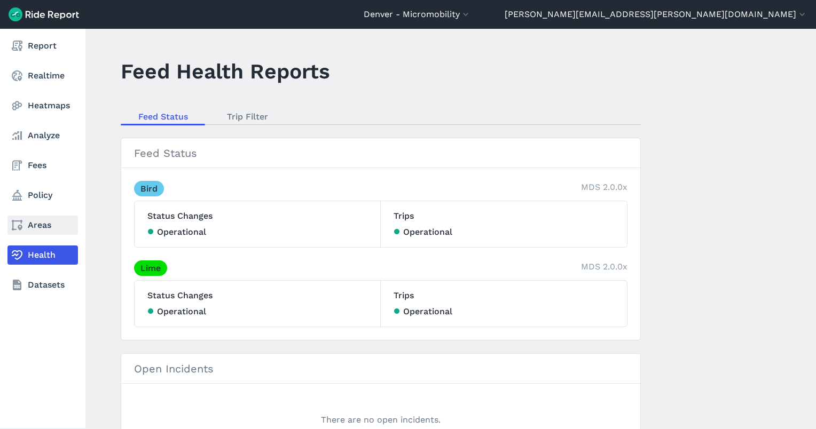
click at [29, 224] on link "Areas" at bounding box center [42, 225] width 70 height 19
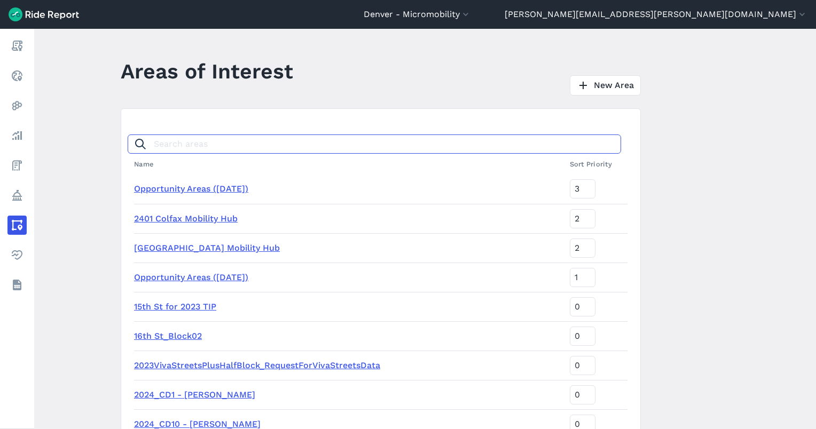
click at [199, 135] on input "Search areas" at bounding box center [374, 144] width 493 height 19
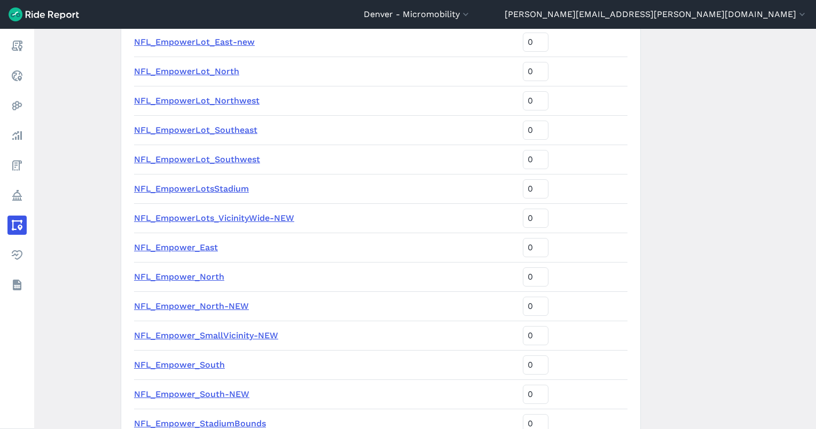
scroll to position [285, 0]
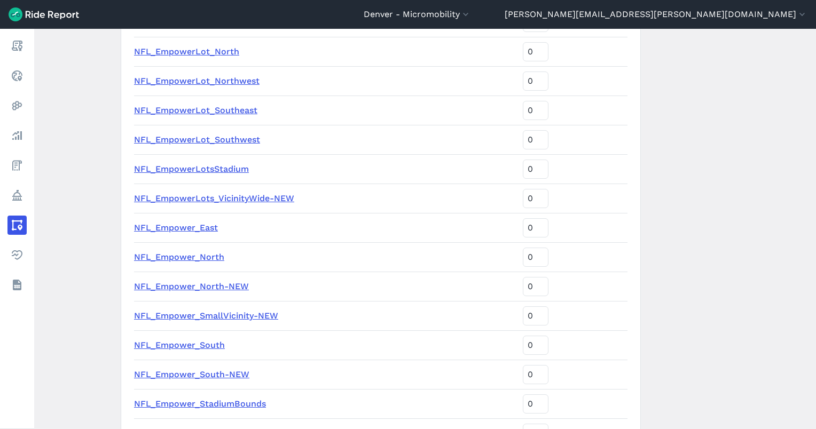
type input "empower"
click at [236, 397] on td "NFL_Empower_StadiumBounds" at bounding box center [326, 403] width 384 height 29
click at [236, 405] on link "NFL_Empower_StadiumBounds" at bounding box center [200, 404] width 132 height 10
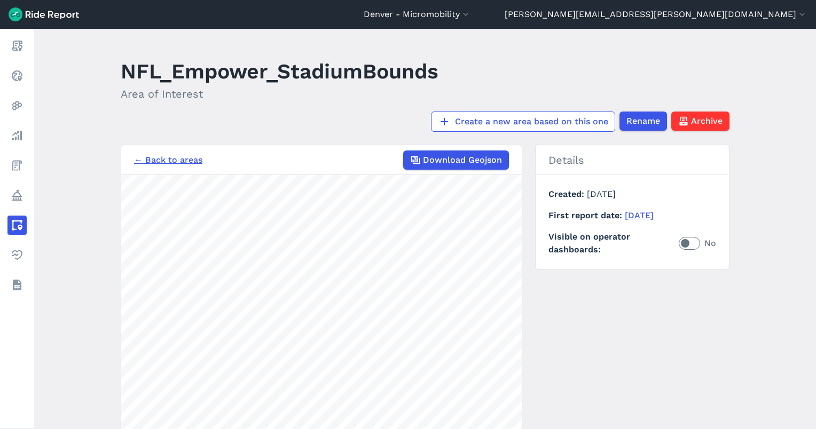
click at [149, 169] on nav "← Back to areas Download Geojson" at bounding box center [321, 160] width 400 height 30
click at [153, 165] on link "← Back to areas" at bounding box center [168, 160] width 68 height 13
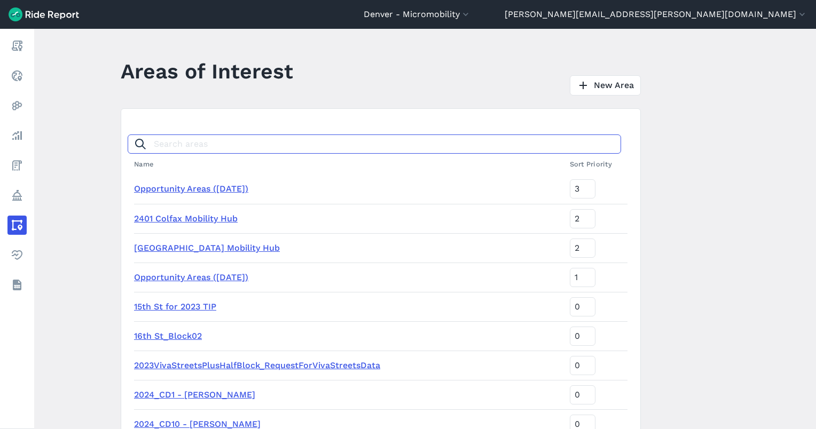
click at [190, 145] on input "Search areas" at bounding box center [374, 144] width 493 height 19
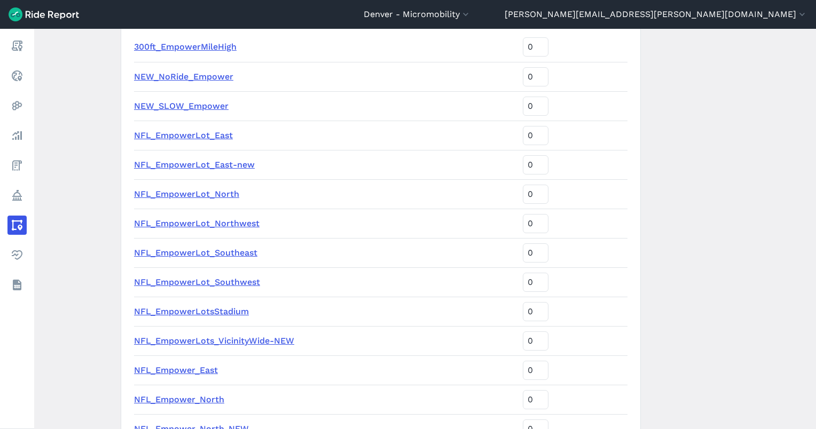
scroll to position [71, 0]
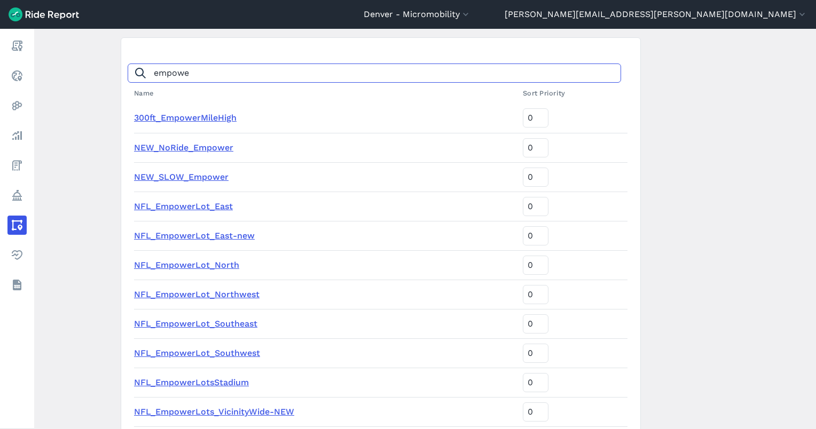
type input "empowe"
click at [195, 178] on link "NEW_SLOW_Empower" at bounding box center [181, 177] width 94 height 10
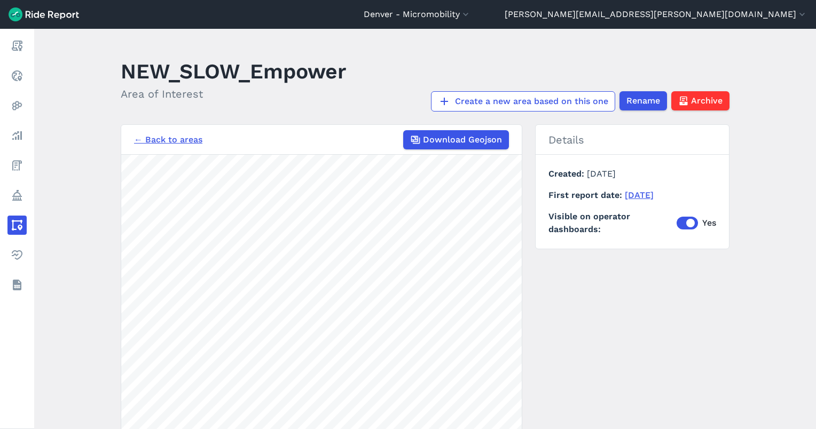
click at [185, 139] on link "← Back to areas" at bounding box center [168, 139] width 68 height 13
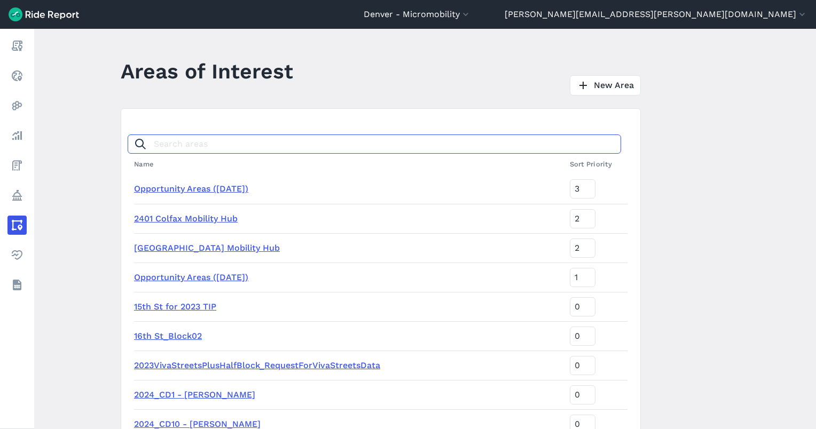
click at [195, 148] on input "Search areas" at bounding box center [374, 144] width 493 height 19
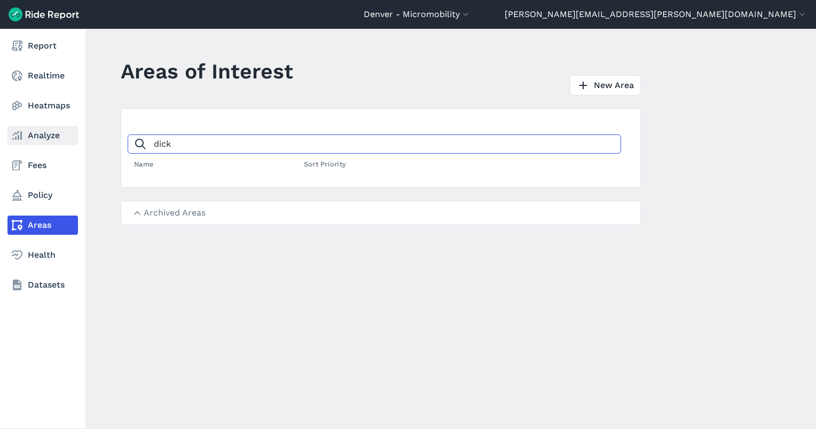
type input "dick"
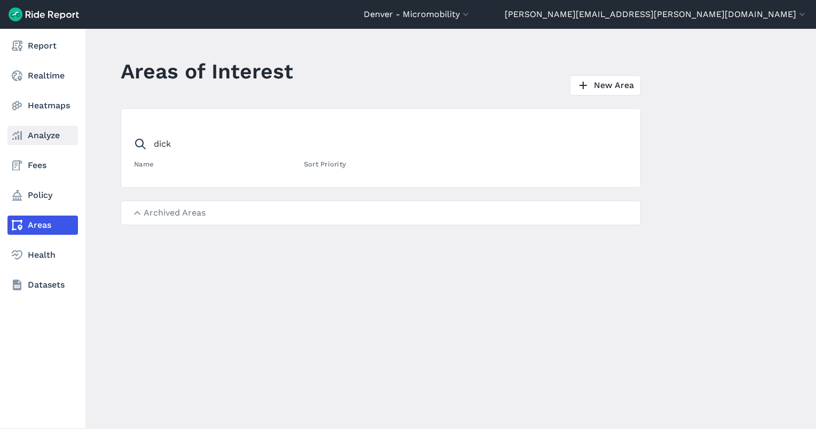
click at [37, 137] on link "Analyze" at bounding box center [42, 135] width 70 height 19
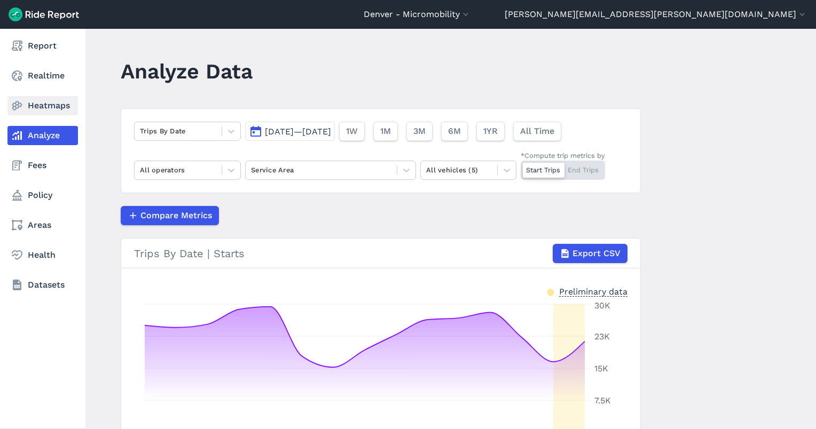
click at [53, 109] on link "Heatmaps" at bounding box center [42, 105] width 70 height 19
